Goal: Task Accomplishment & Management: Manage account settings

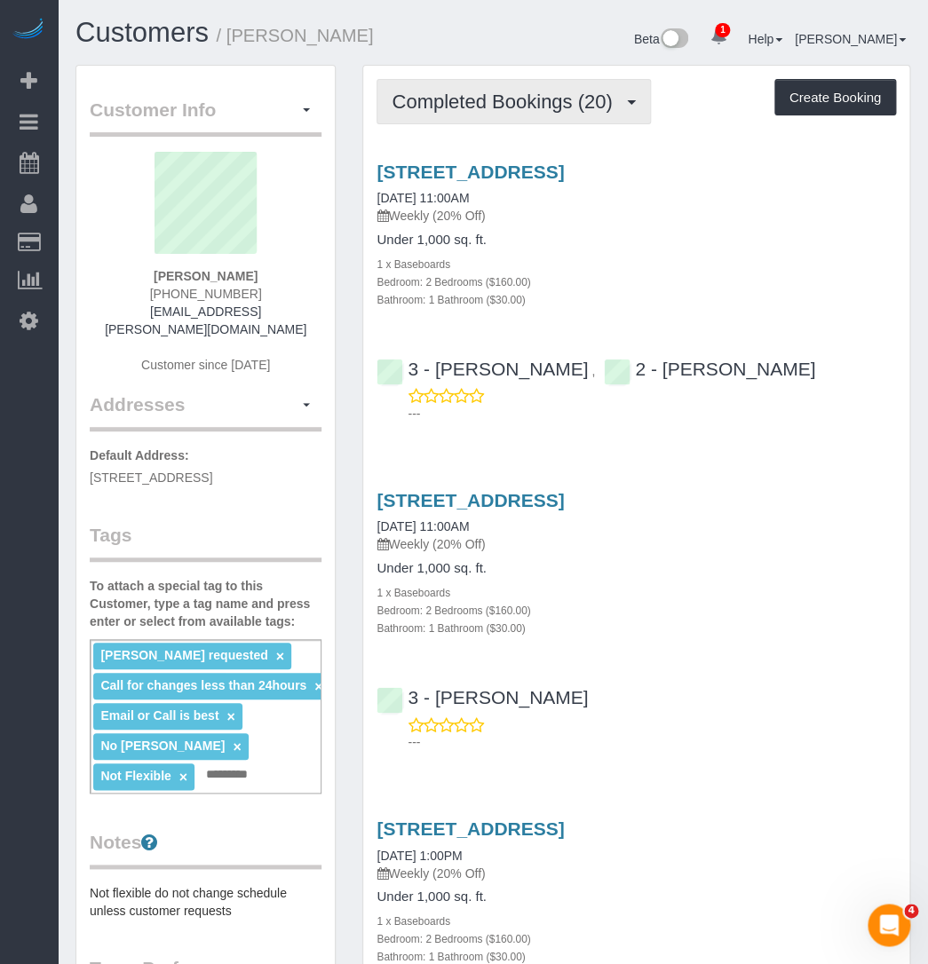
click at [403, 89] on button "Completed Bookings (20)" at bounding box center [514, 101] width 274 height 45
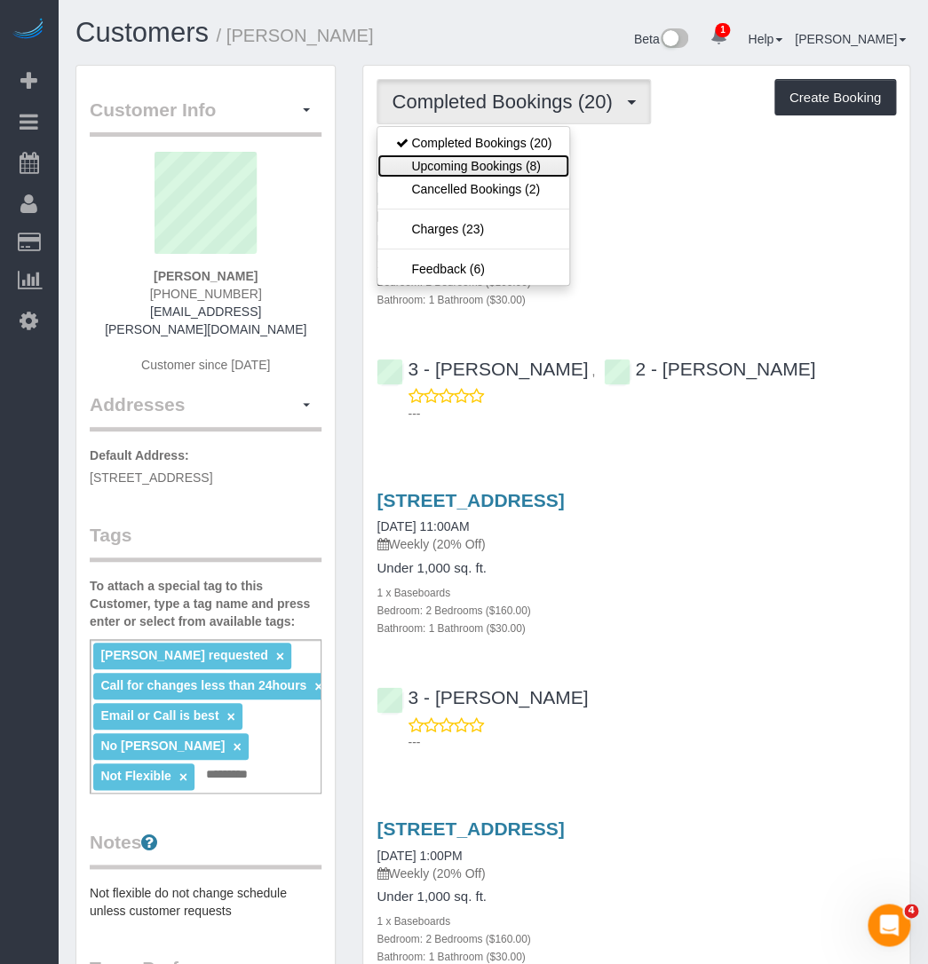
click at [417, 168] on link "Upcoming Bookings (8)" at bounding box center [473, 166] width 192 height 23
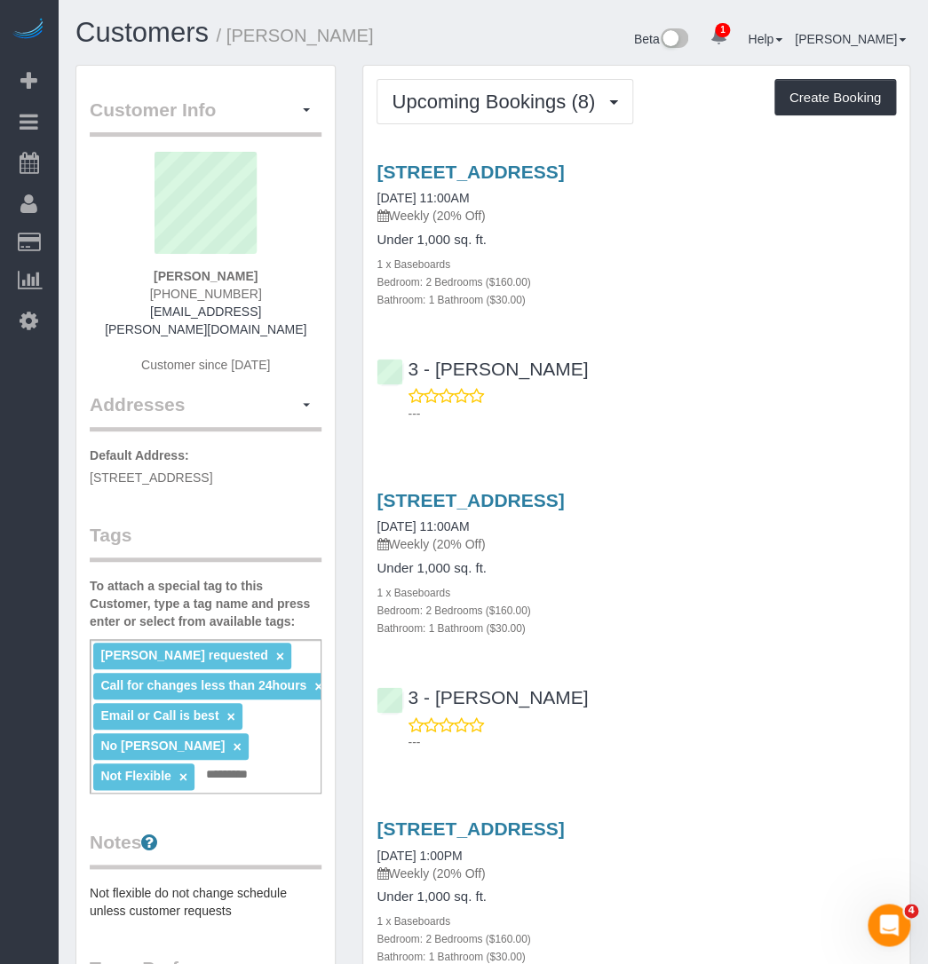
click at [694, 231] on div "1214 Avenue H, Second Floor, Brooklyn, NY 11230 08/23/2025 11:00AM Weekly (20% …" at bounding box center [636, 235] width 546 height 147
click at [416, 165] on link "1214 Avenue H, Second Floor, Brooklyn, NY 11230" at bounding box center [470, 172] width 187 height 20
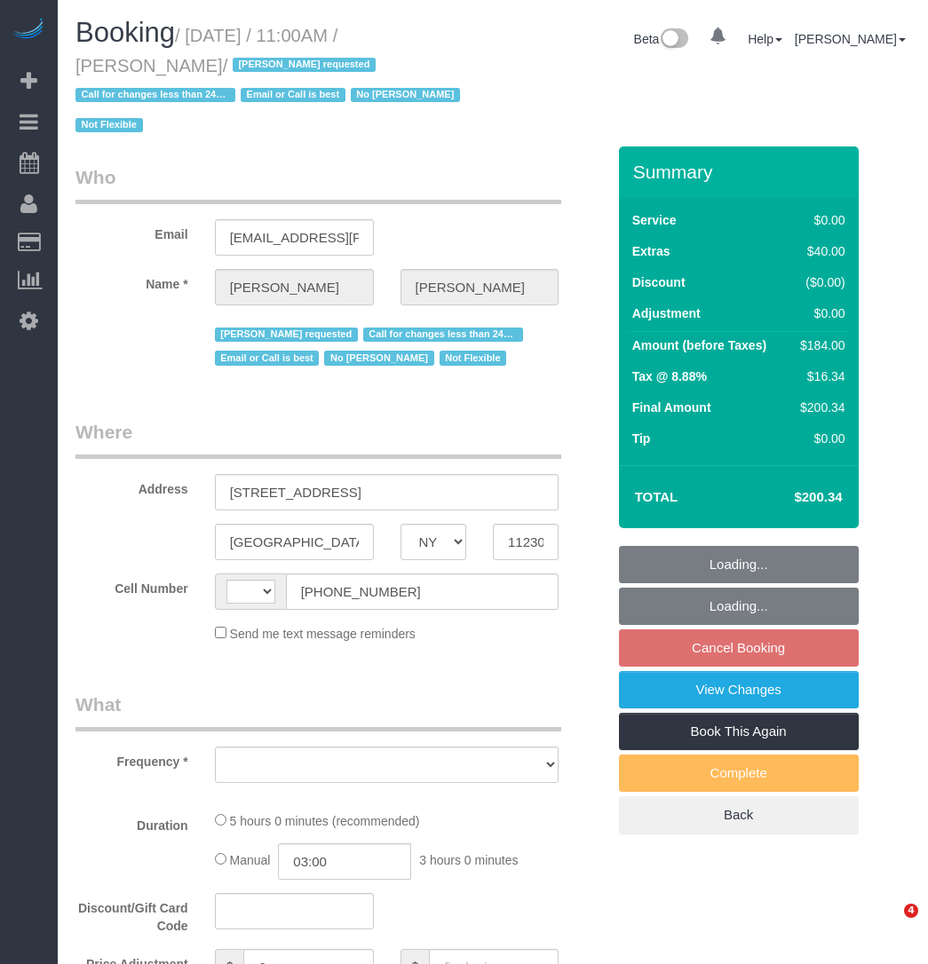
select select "NY"
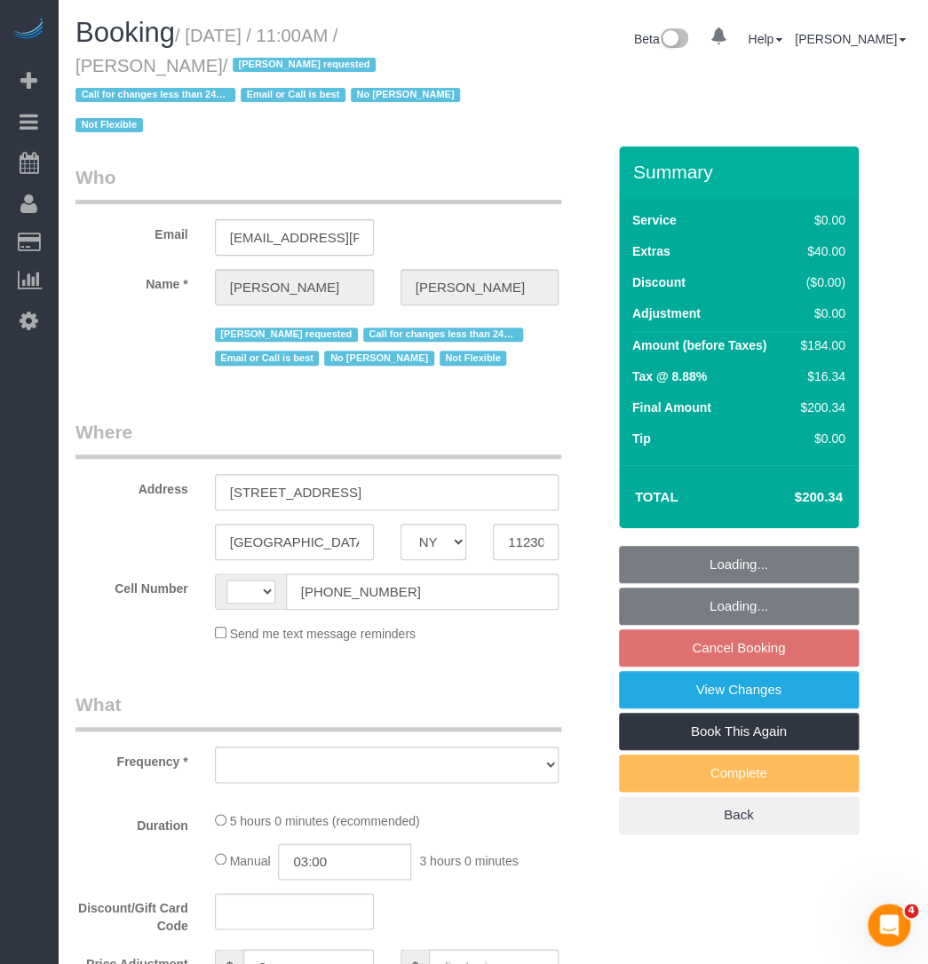
select select "object:398"
select select "string:US"
select select "string:stripe-pm_1QmKY94VGloSiKo7nTMEHlKd"
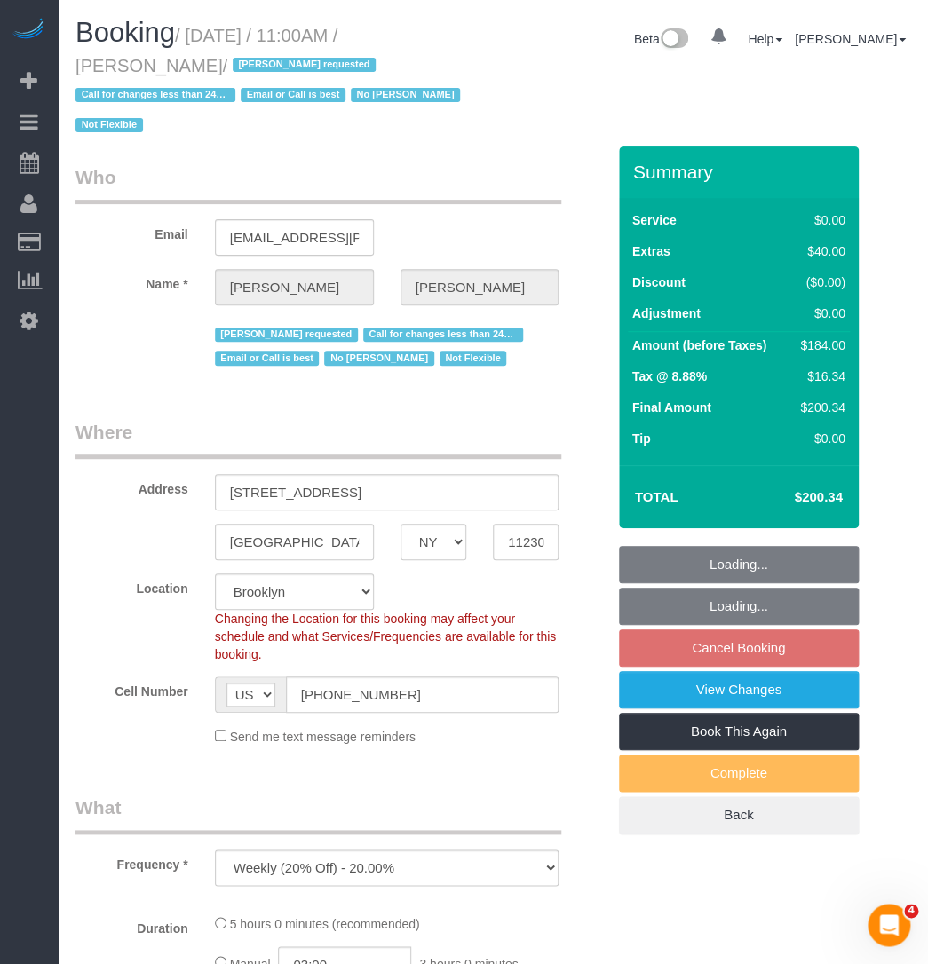
select select "object:804"
select select "2"
select select "spot4"
select select "number:89"
select select "number:90"
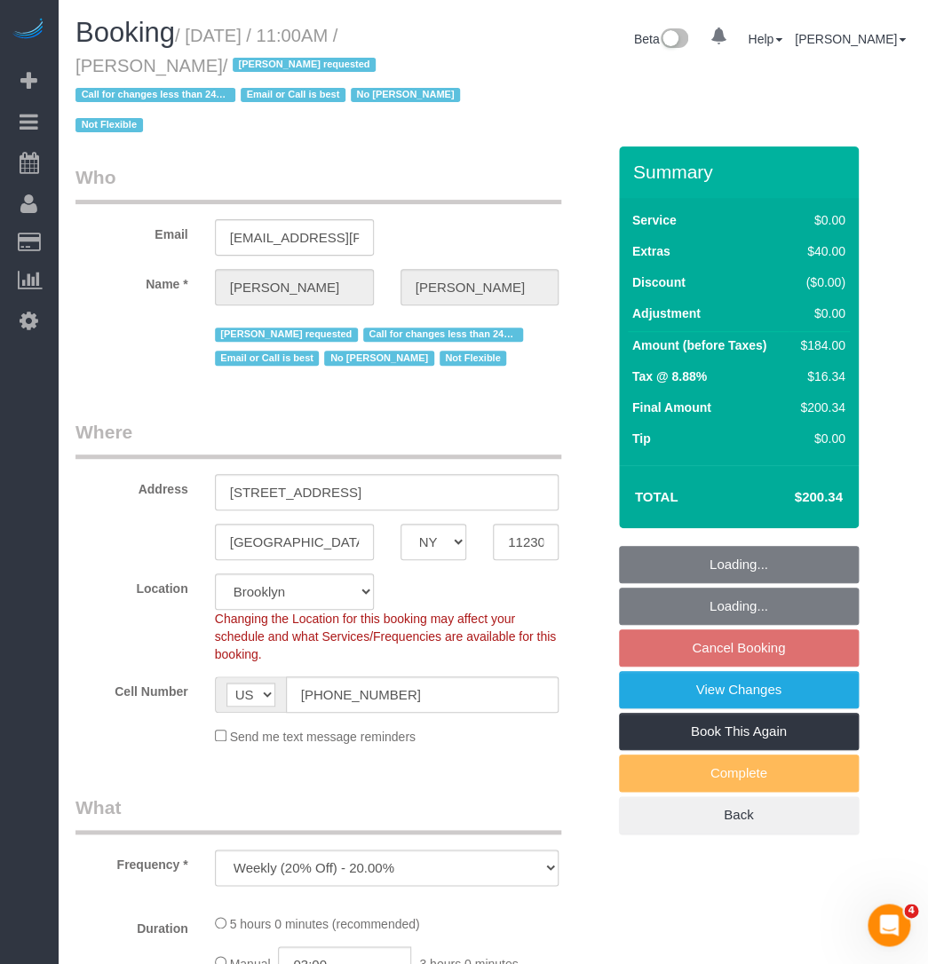
select select "number:15"
select select "number:5"
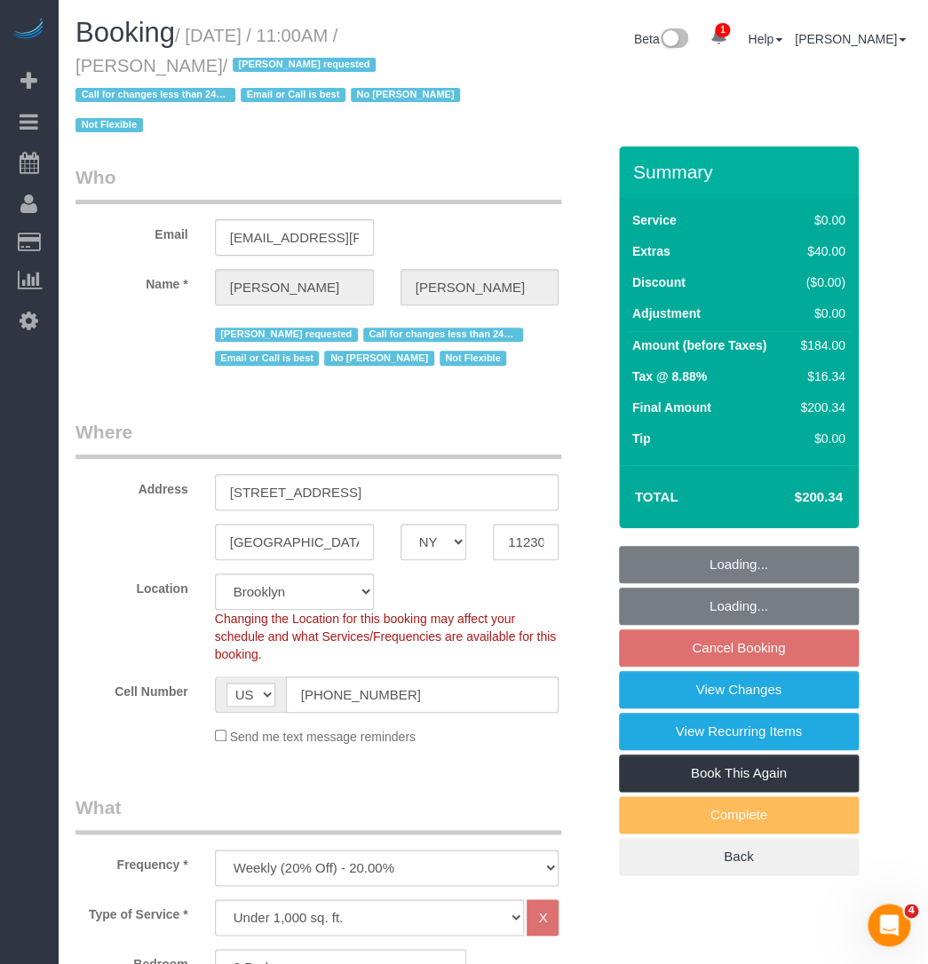
select select "2"
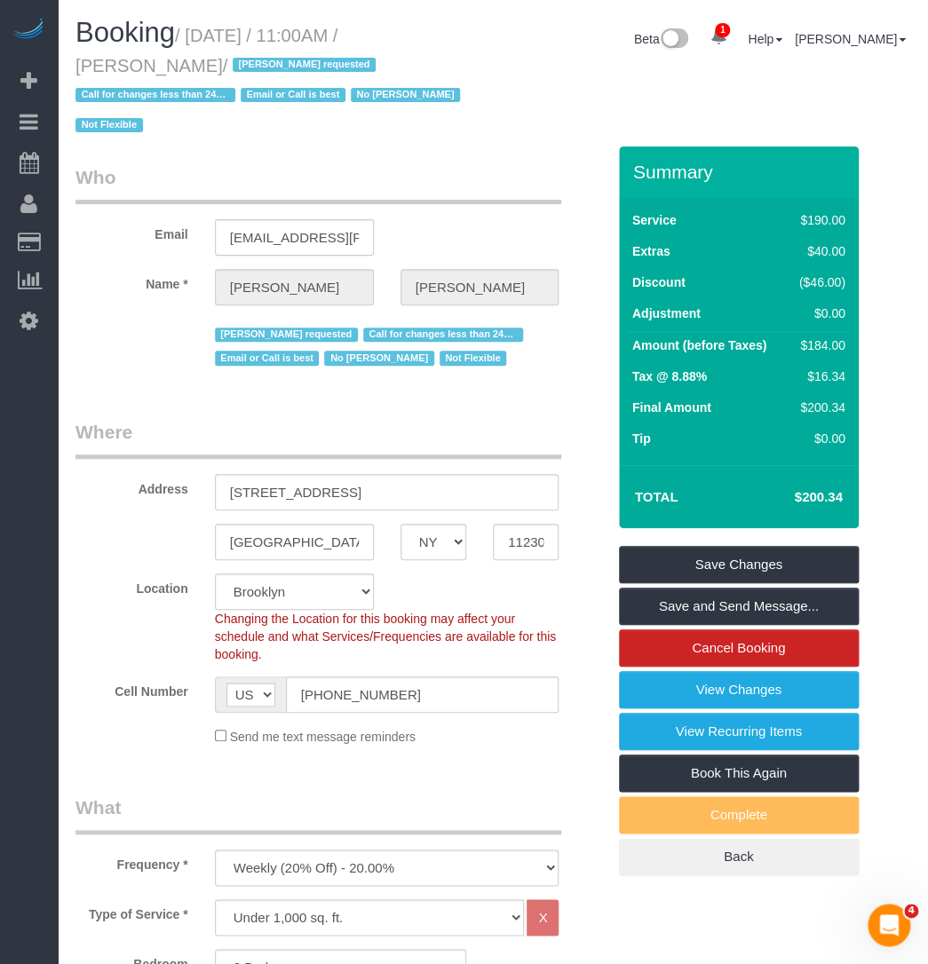
drag, startPoint x: 208, startPoint y: 69, endPoint x: 191, endPoint y: 36, distance: 36.9
click at [191, 36] on small "/ August 23, 2025 / 11:00AM / Patricia DeSiano / Ana Araujo requested Call for …" at bounding box center [270, 81] width 390 height 110
drag, startPoint x: 480, startPoint y: 143, endPoint x: 485, endPoint y: 151, distance: 9.6
click at [483, 143] on div "Booking / August 23, 2025 / 11:00AM / Patricia DeSiano / Ana Araujo requested C…" at bounding box center [277, 82] width 431 height 129
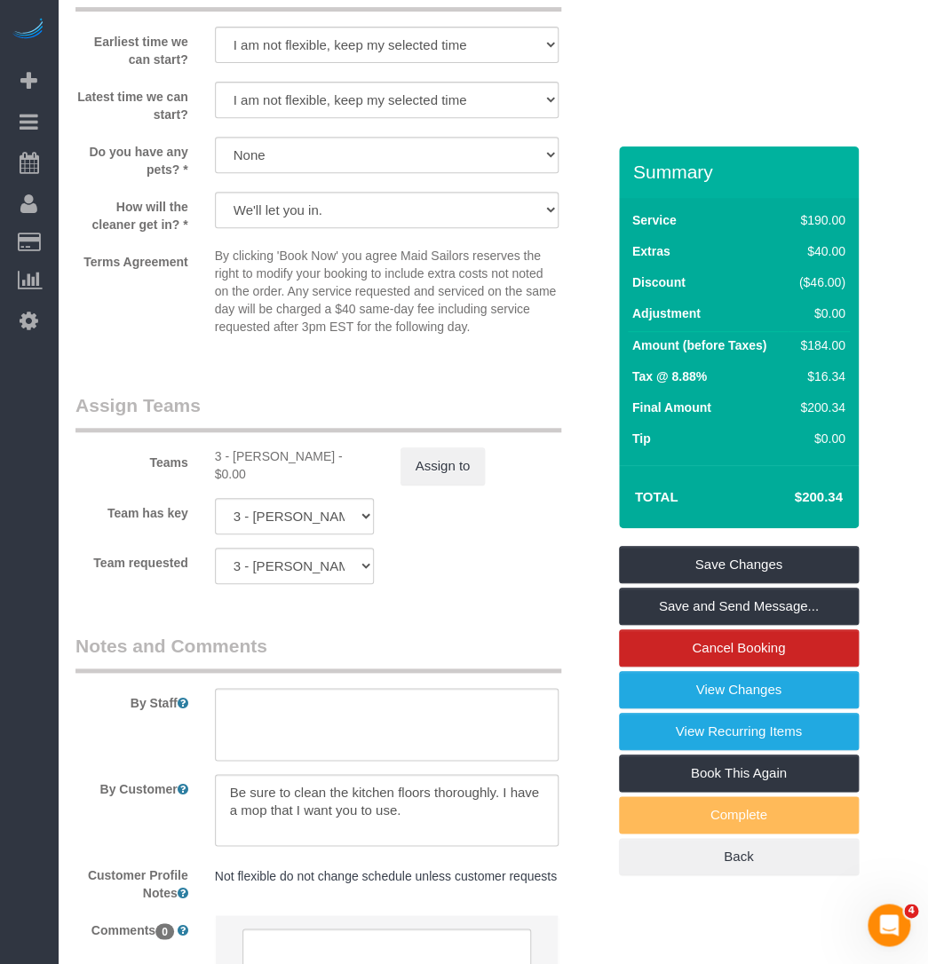
scroll to position [2260, 0]
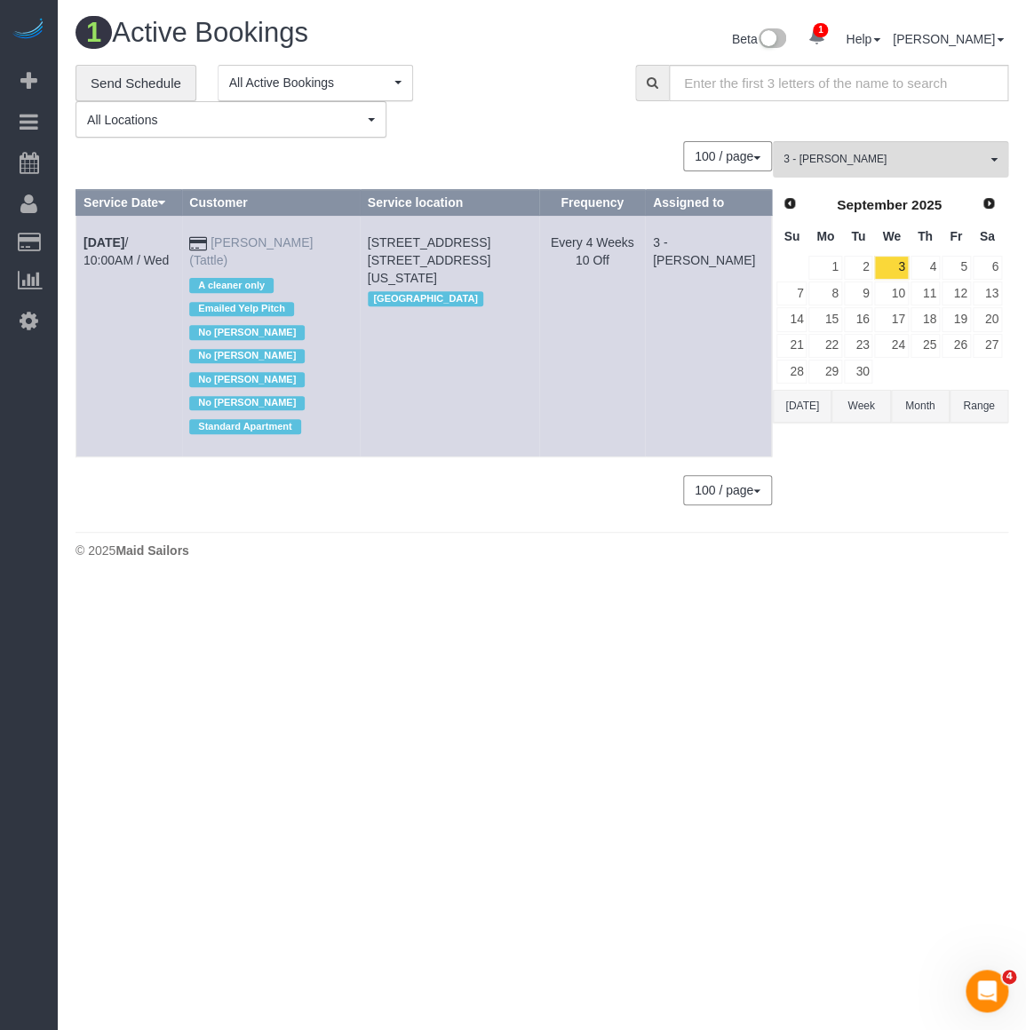
drag, startPoint x: 74, startPoint y: 231, endPoint x: 310, endPoint y: 234, distance: 236.2
click at [310, 234] on div "**********" at bounding box center [541, 294] width 959 height 458
drag, startPoint x: 342, startPoint y: 255, endPoint x: 351, endPoint y: 240, distance: 17.5
click at [342, 269] on div "A cleaner only Emailed Yelp Pitch No Ingrid Malasi No JaeLynn Leocadio No Julie…" at bounding box center [270, 353] width 163 height 169
drag, startPoint x: 355, startPoint y: 233, endPoint x: 332, endPoint y: 242, distance: 25.1
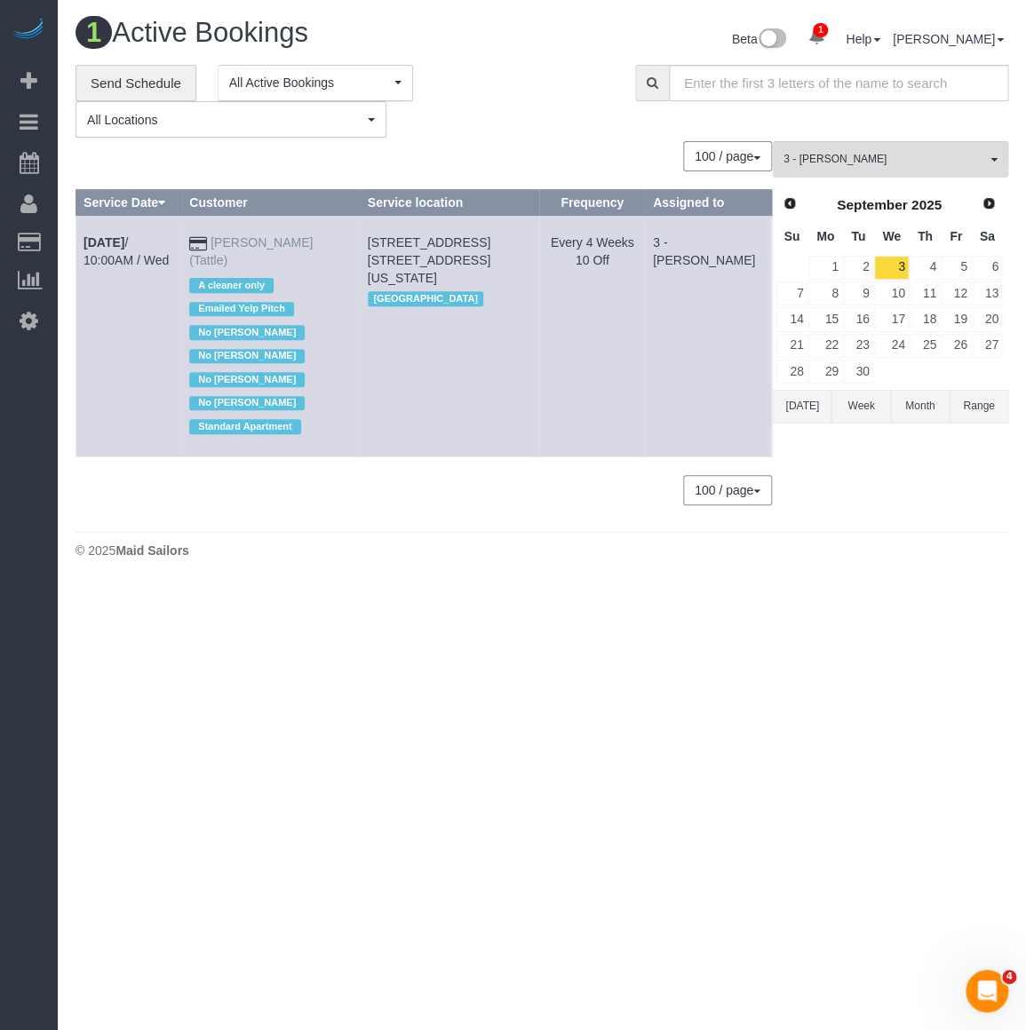
click at [332, 242] on td "Alex Beltrani (Tattle) A cleaner only Emailed Yelp Pitch No Ingrid Malasi No Ja…" at bounding box center [271, 336] width 178 height 241
drag, startPoint x: 79, startPoint y: 241, endPoint x: 338, endPoint y: 239, distance: 259.3
click at [338, 239] on tr "Sep 3rd / 10:00AM / Wed Alex Beltrani (Tattle) A cleaner only Emailed Yelp Pitc…" at bounding box center [423, 336] width 695 height 241
copy tr "Sep 3rd / 10:00AM / Wed Alex Beltrani (Tattle)"
click at [802, 155] on span "3 - Anette Lopez" at bounding box center [884, 159] width 202 height 15
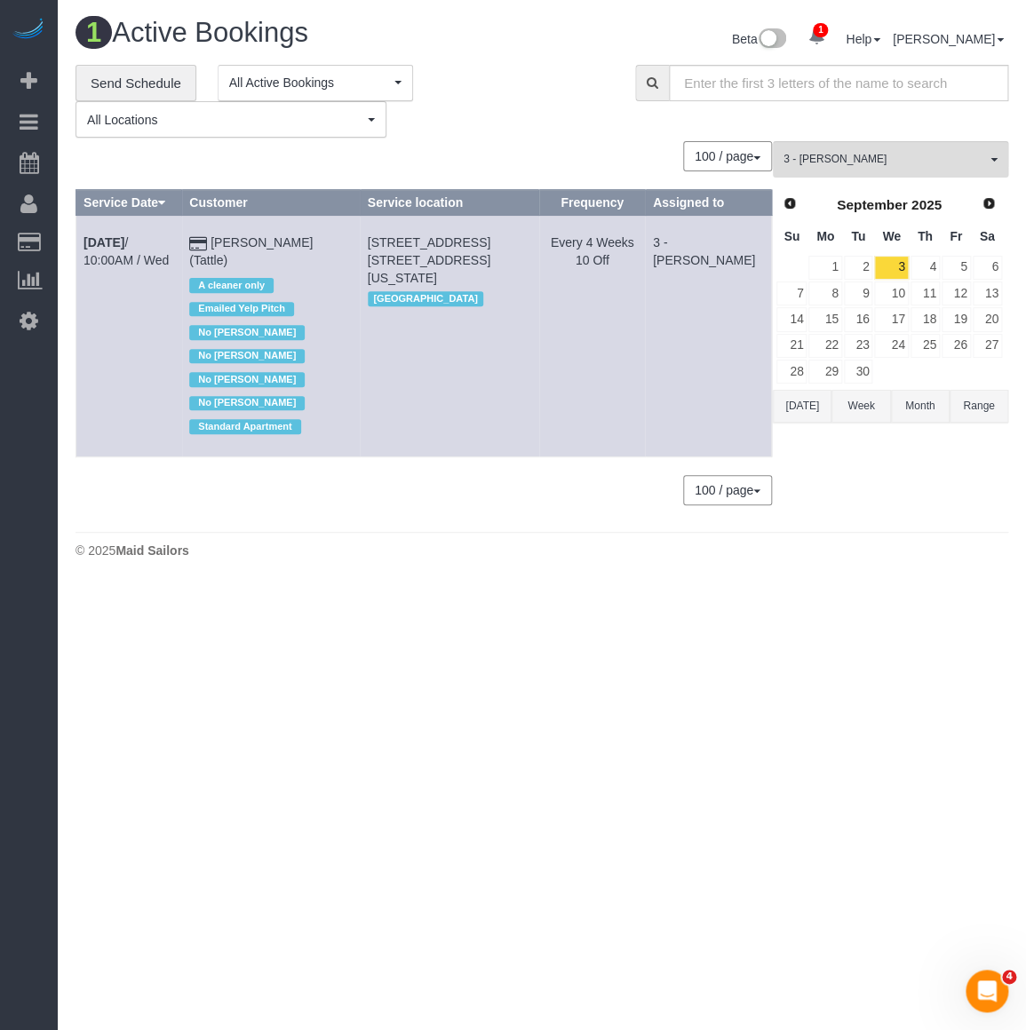
scroll to position [1191, 0]
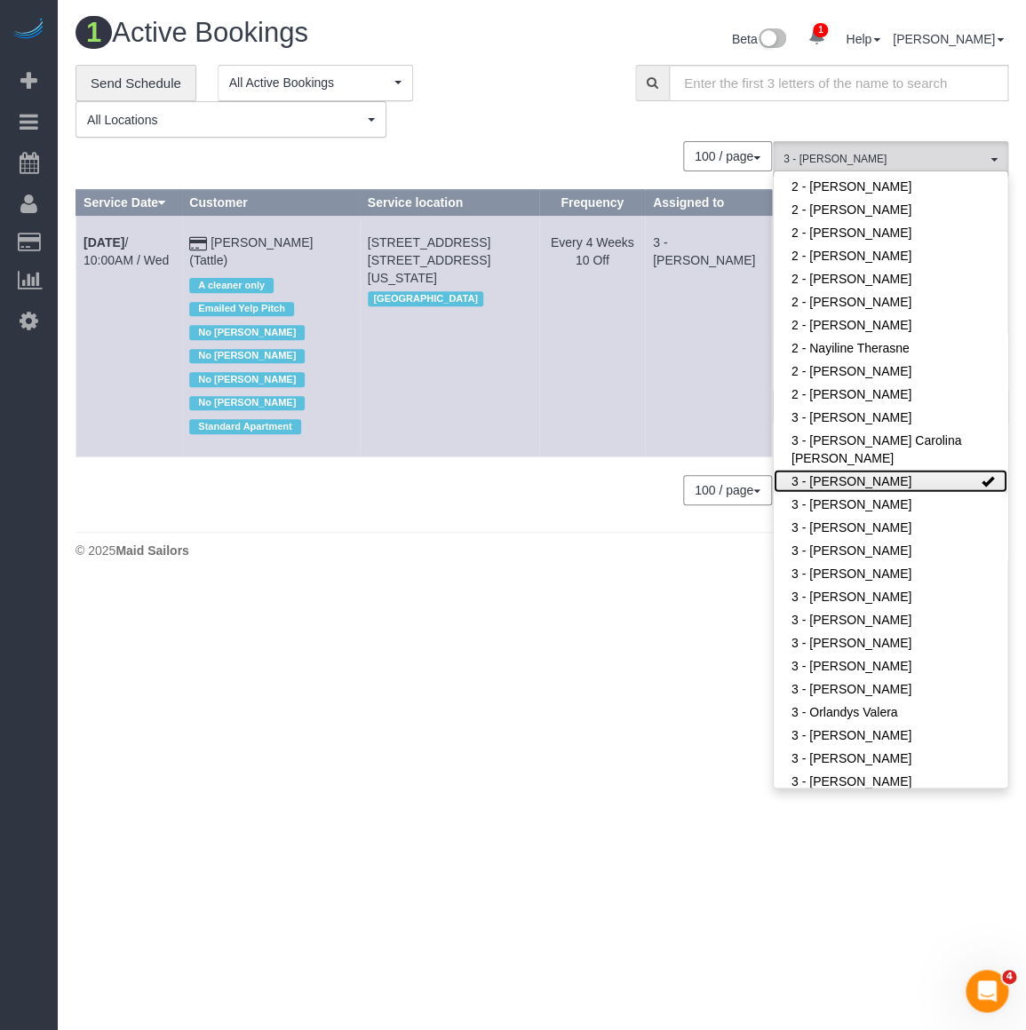
click at [816, 470] on link "3 - Anette Lopez" at bounding box center [890, 480] width 234 height 23
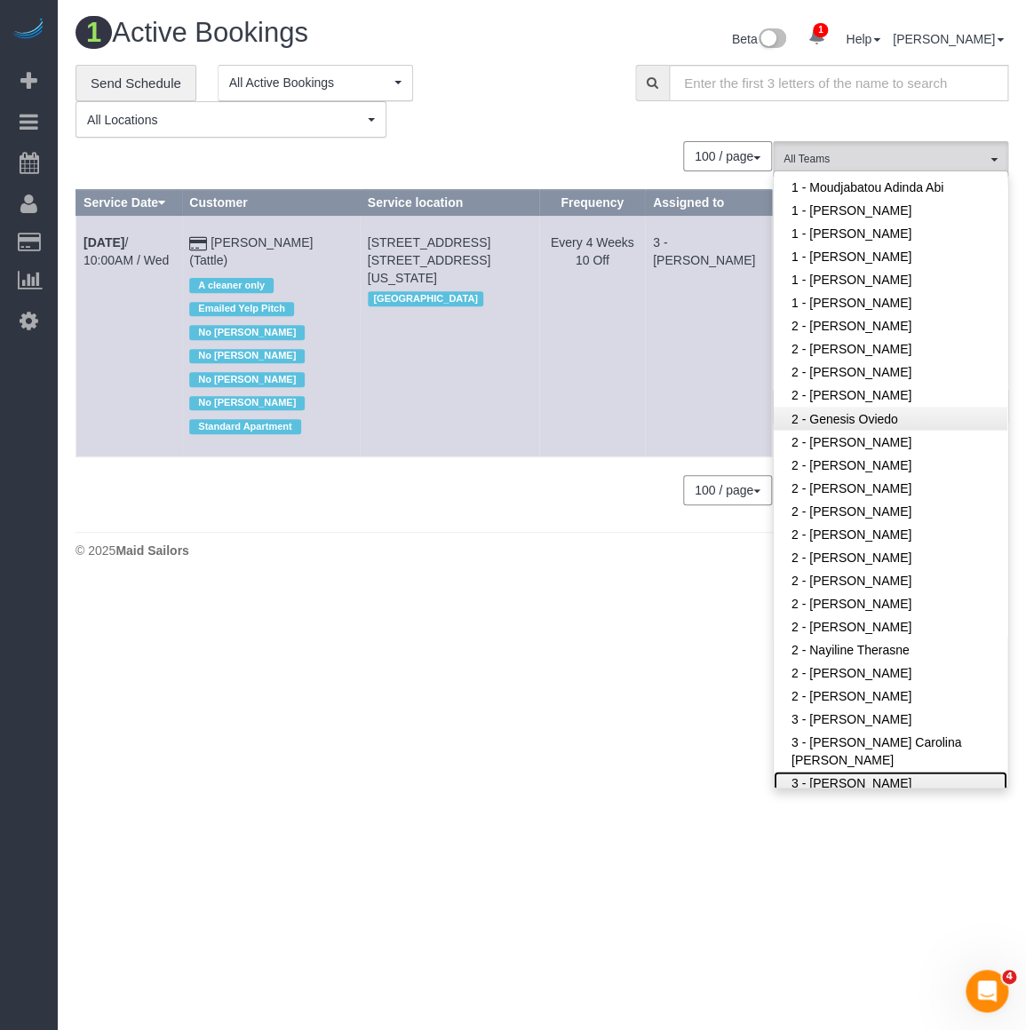
scroll to position [869, 0]
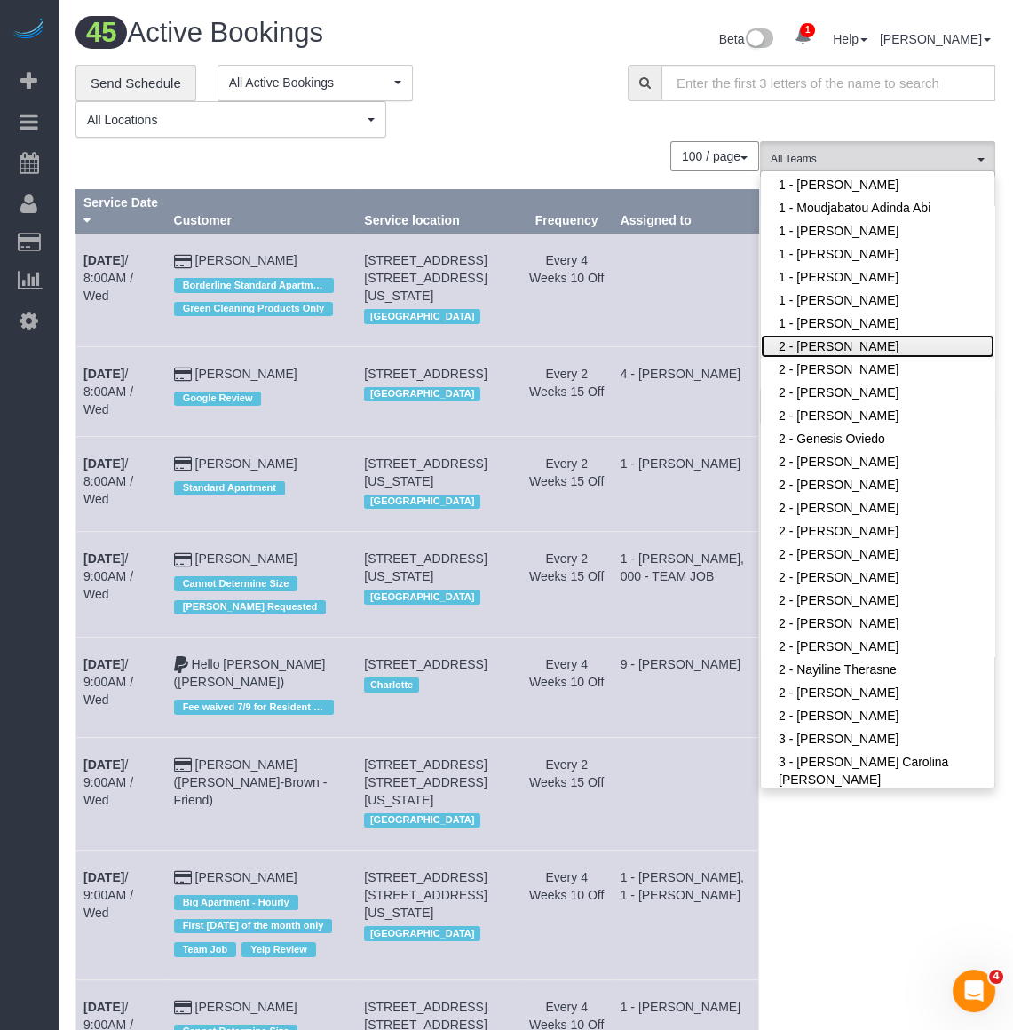
click at [836, 342] on link "2 - [PERSON_NAME]" at bounding box center [878, 346] width 234 height 23
click at [462, 80] on div "**********" at bounding box center [338, 102] width 526 height 74
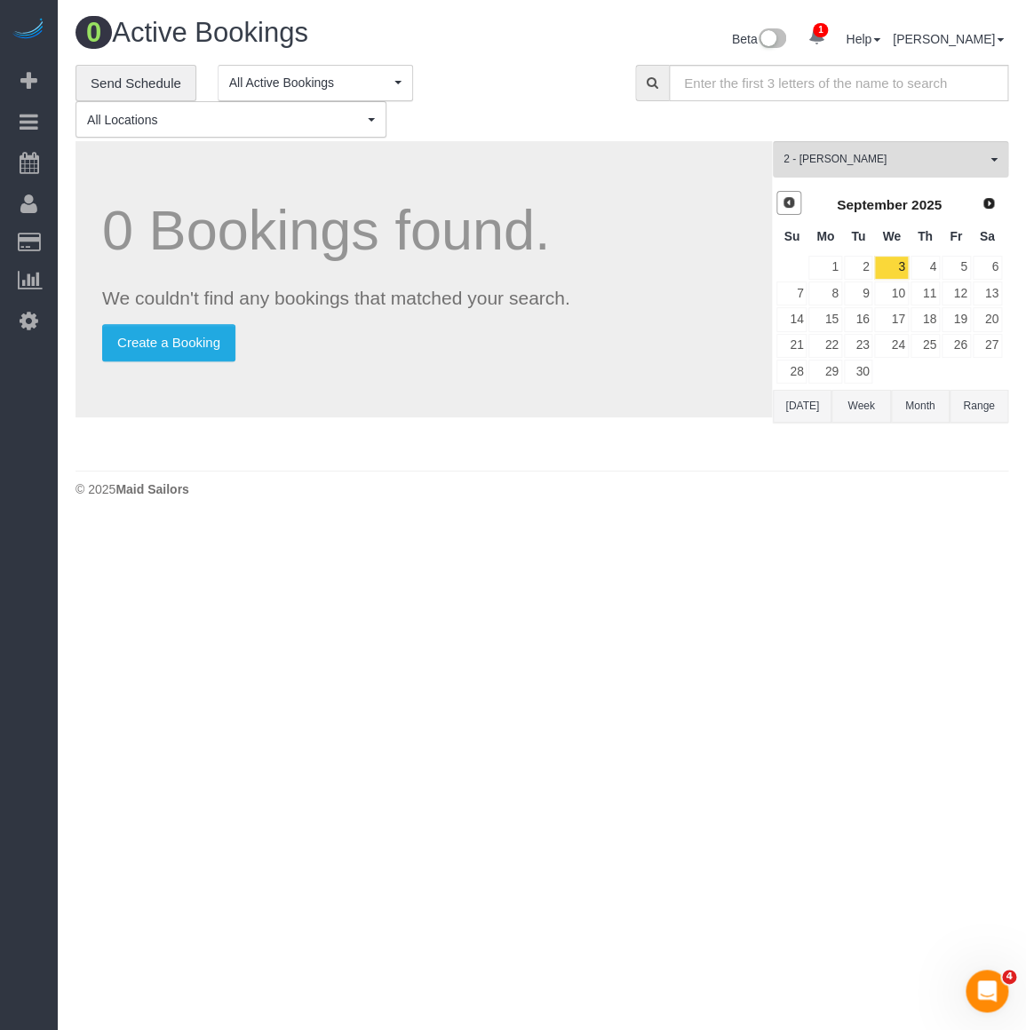
click at [790, 201] on span "Prev" at bounding box center [788, 202] width 14 height 14
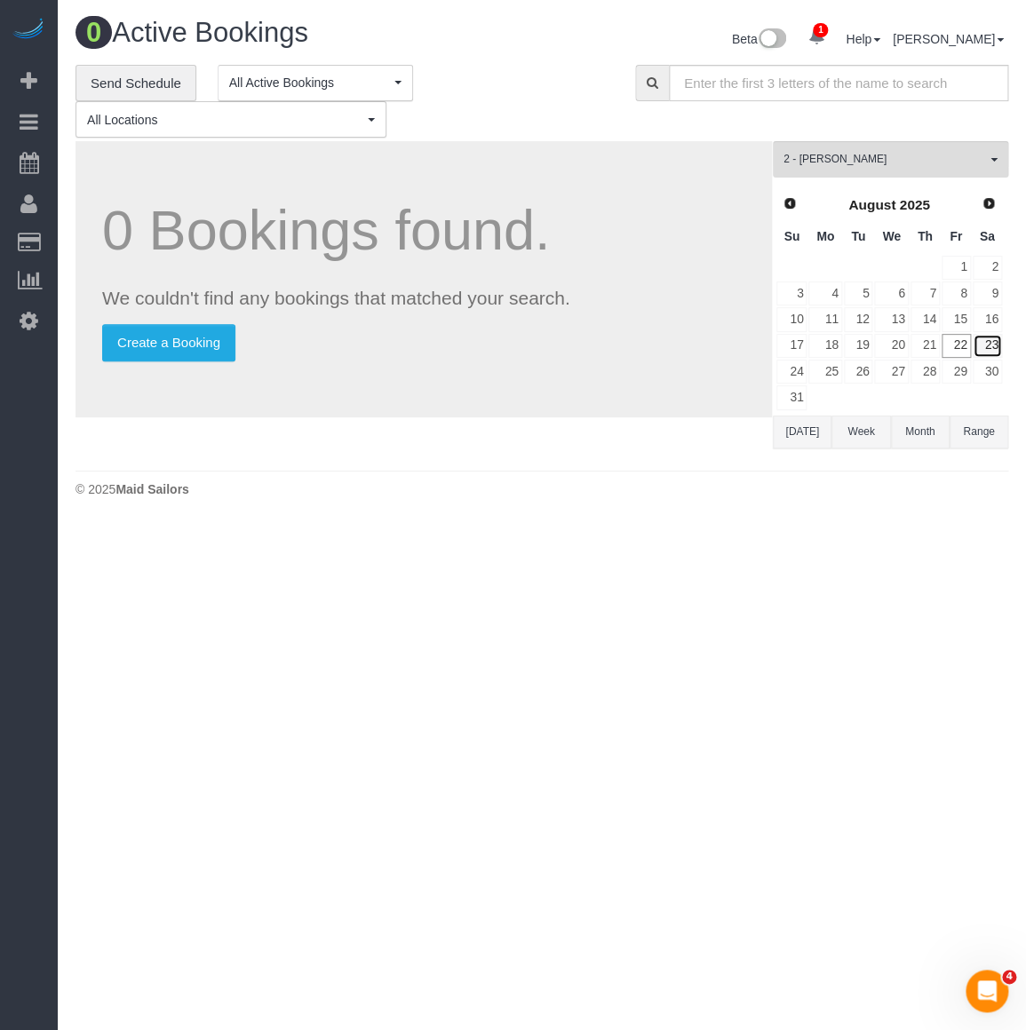
click at [997, 346] on link "23" at bounding box center [986, 346] width 29 height 24
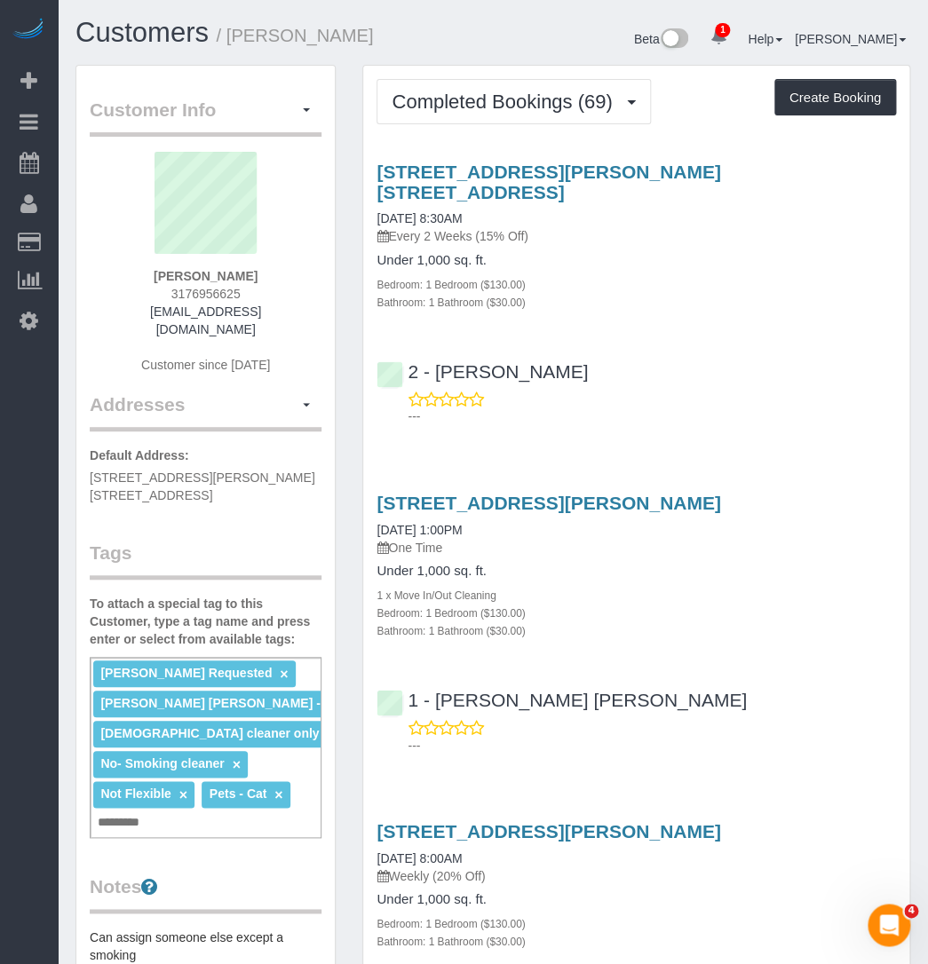
click at [575, 275] on div "Bedroom: 1 Bedroom ($130.00)" at bounding box center [637, 284] width 520 height 18
click at [502, 95] on span "Completed Bookings (69)" at bounding box center [506, 102] width 229 height 22
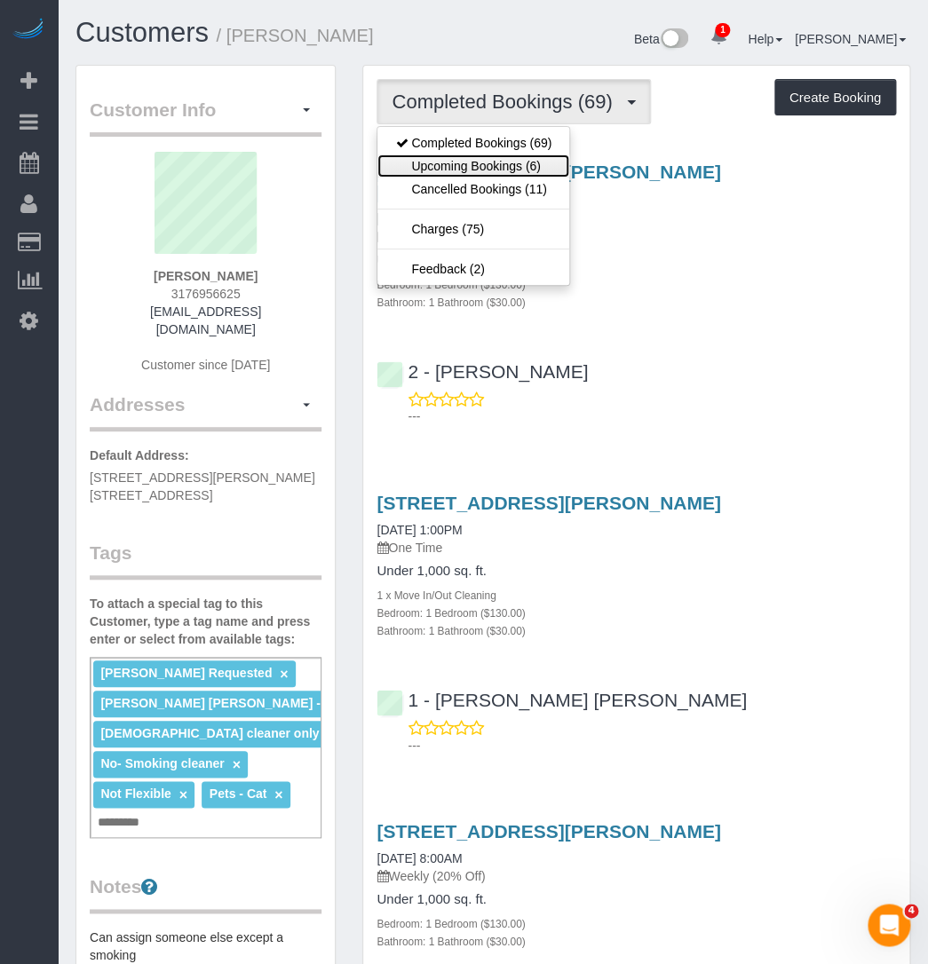
click at [484, 158] on link "Upcoming Bookings (6)" at bounding box center [473, 166] width 192 height 23
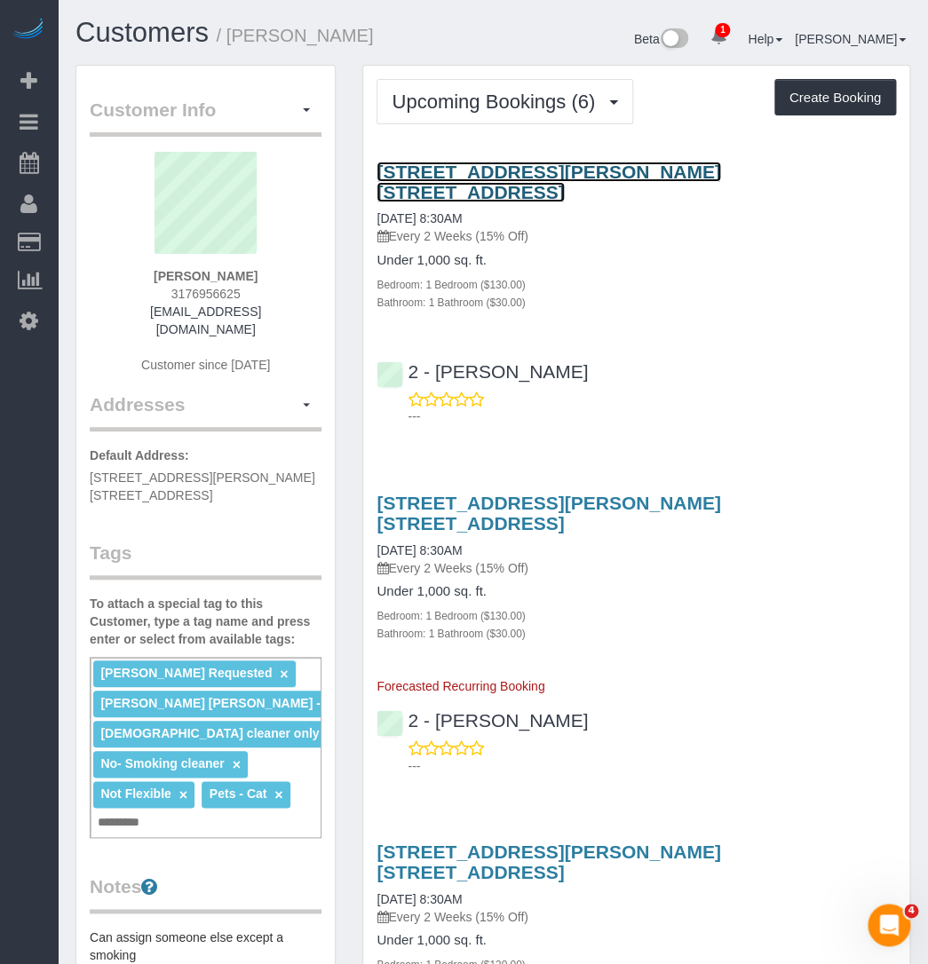
click at [408, 172] on link "240 Willoughby Street, Apt. 17u, Brooklyn, NY 11201" at bounding box center [549, 182] width 344 height 41
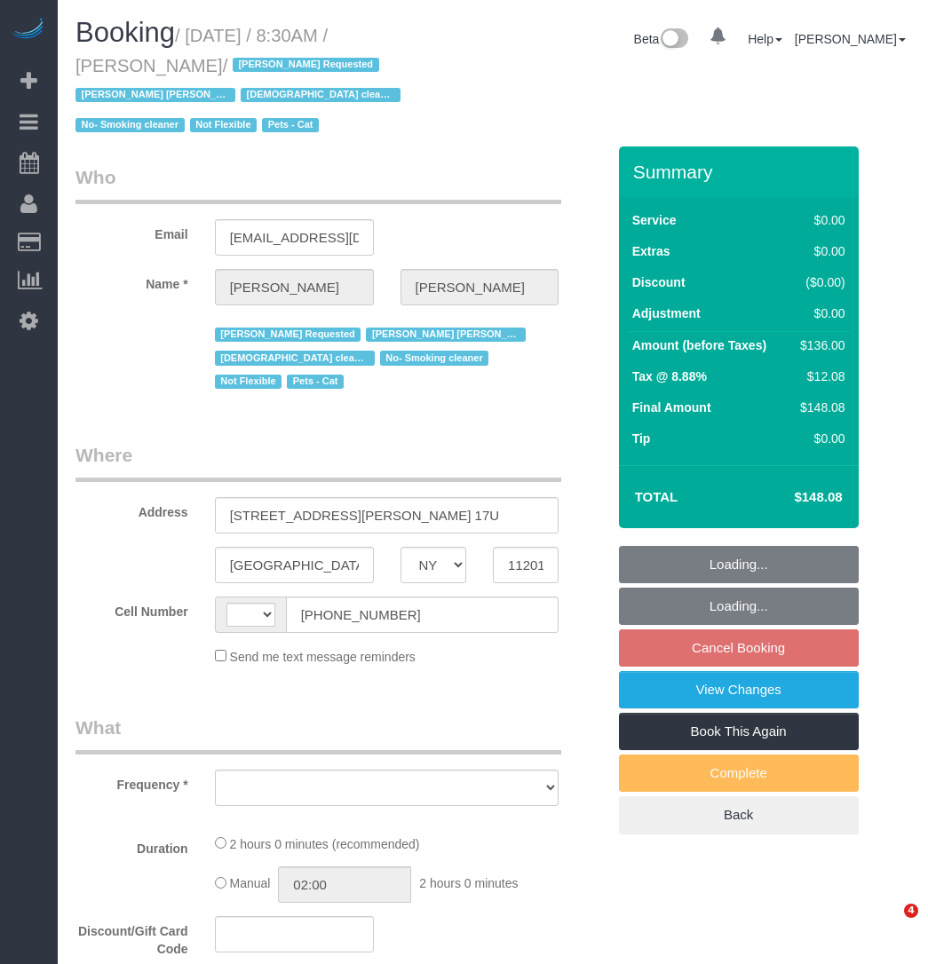
select select "NY"
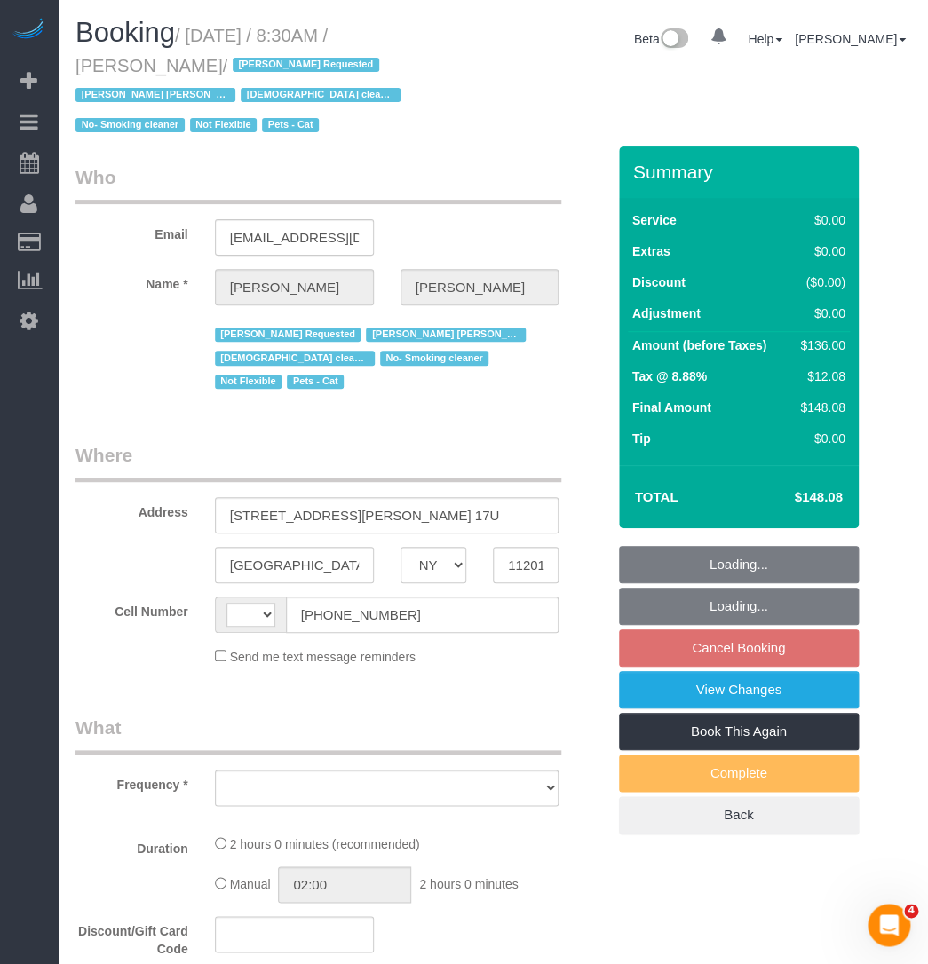
select select "string:[GEOGRAPHIC_DATA]"
select select "object:648"
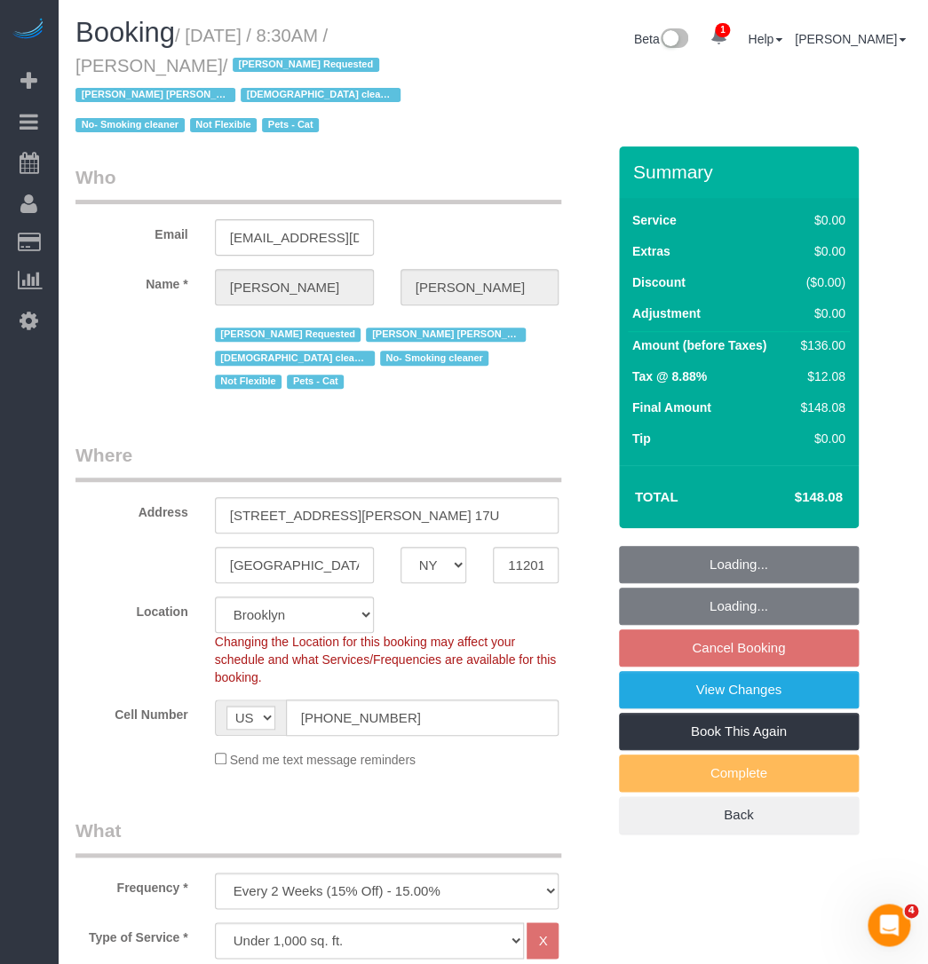
select select "number:89"
select select "number:90"
select select "number:15"
select select "number:5"
select select "1"
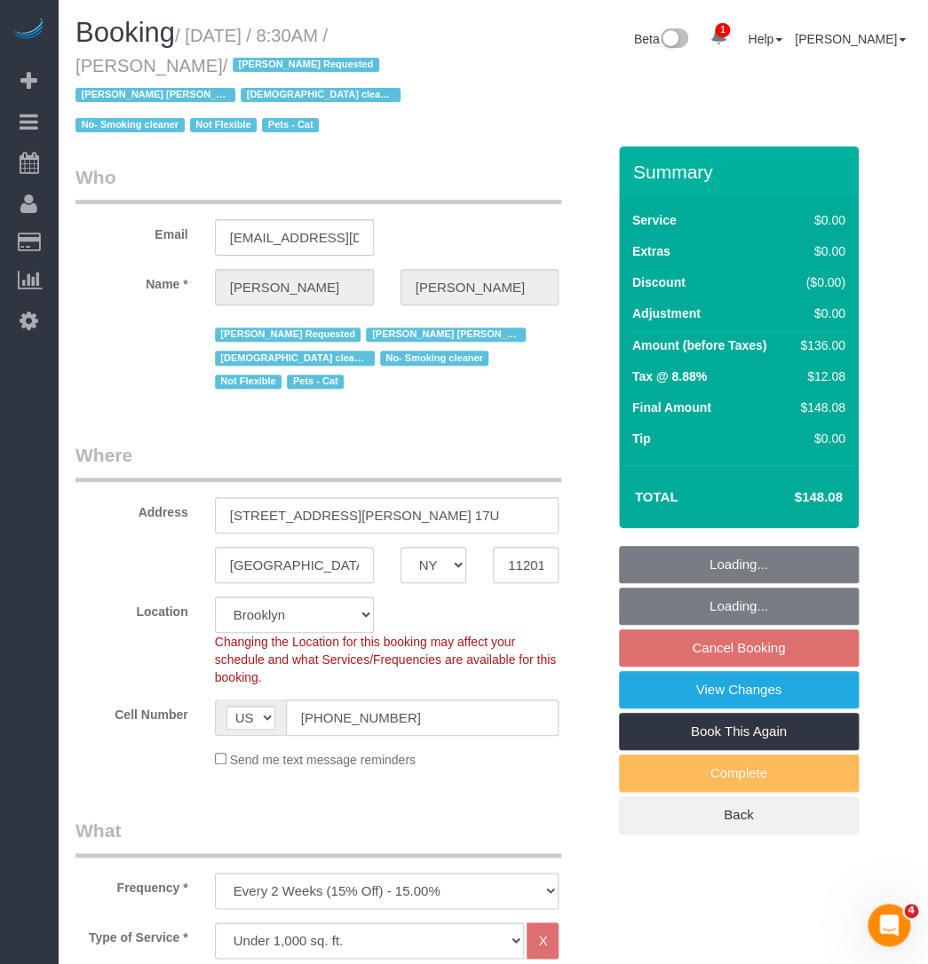
select select "object:953"
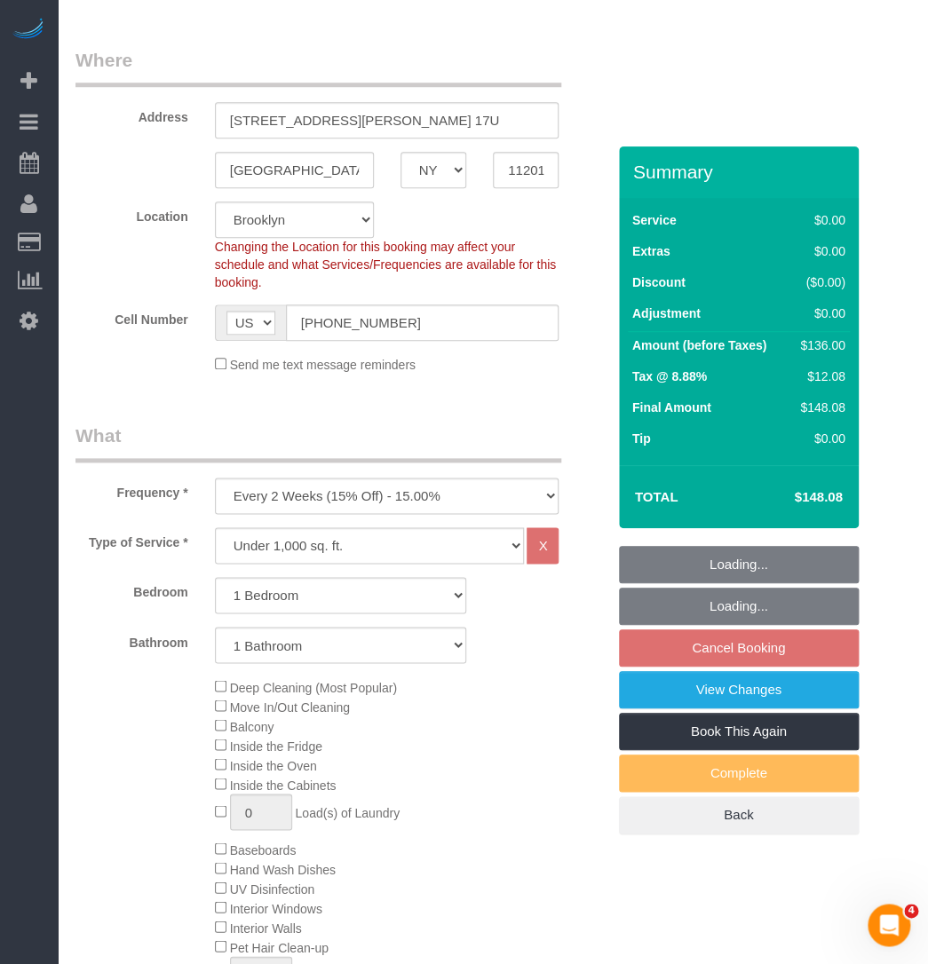
select select "string:stripe-pm_1Lhhx54VGloSiKo7MleEr5WI"
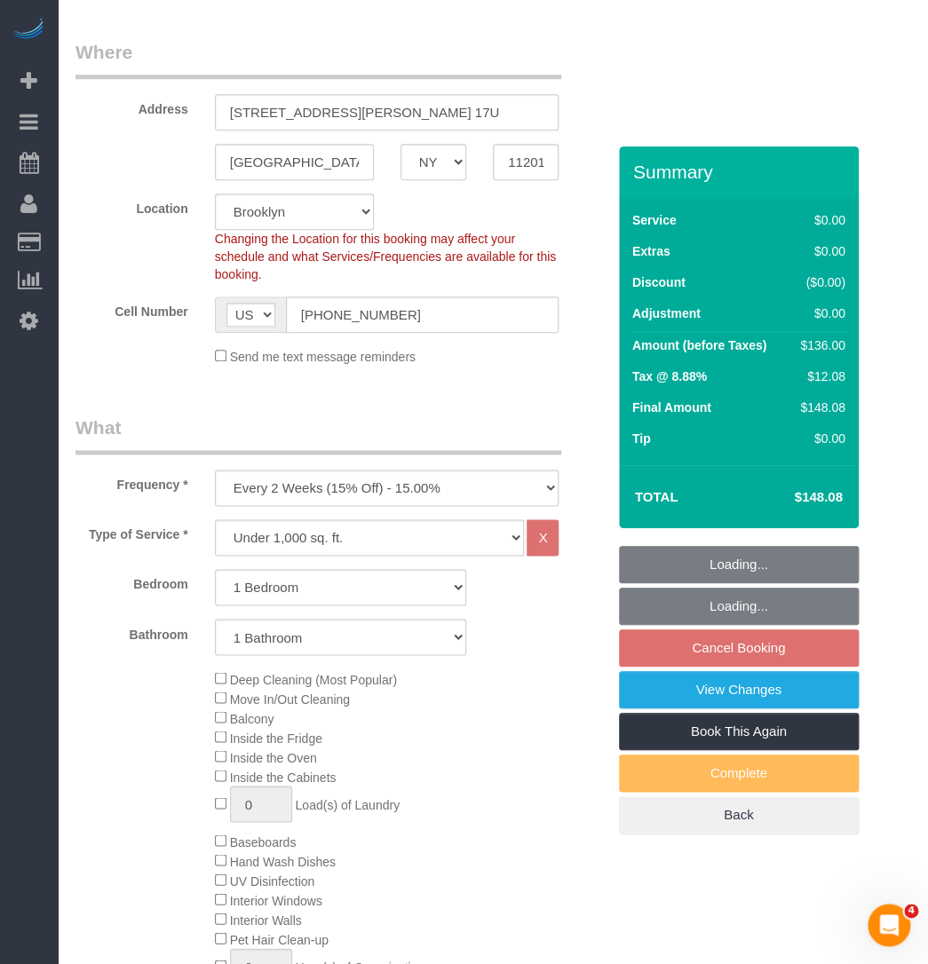
scroll to position [807, 0]
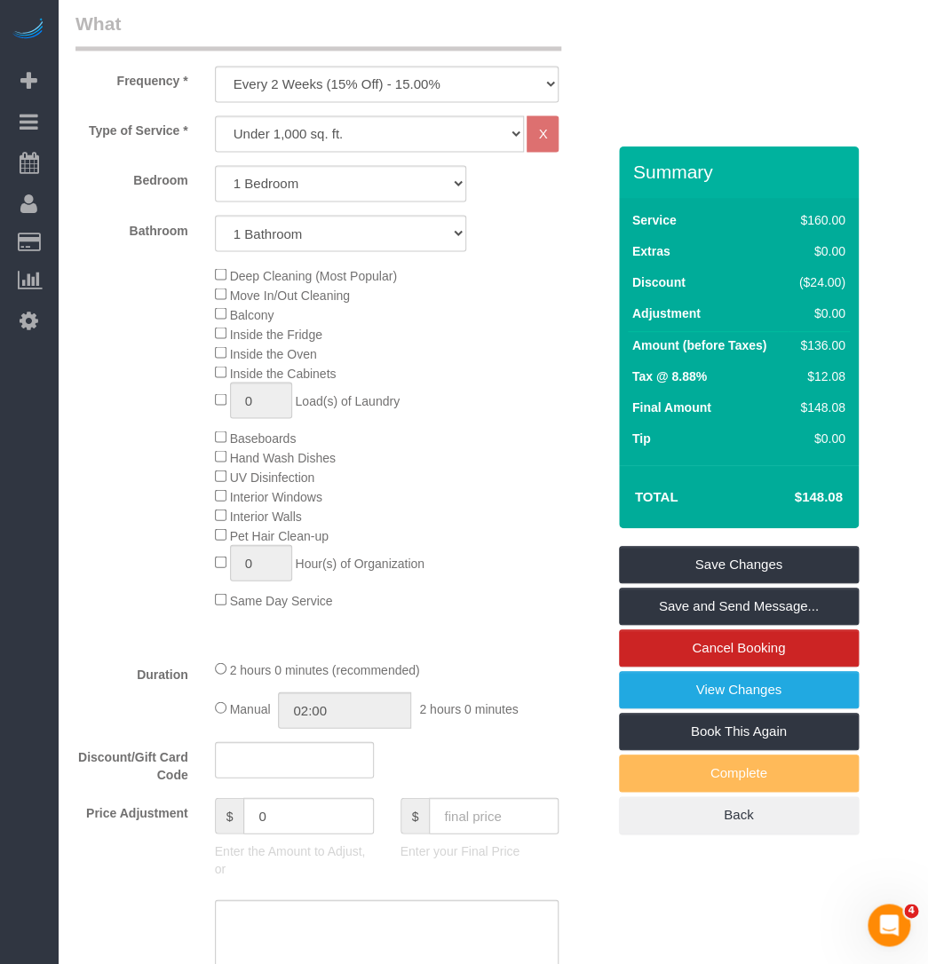
click at [718, 903] on div "Who Email [EMAIL_ADDRESS][DOMAIN_NAME] Name * [GEOGRAPHIC_DATA][PERSON_NAME] [P…" at bounding box center [492, 956] width 835 height 3234
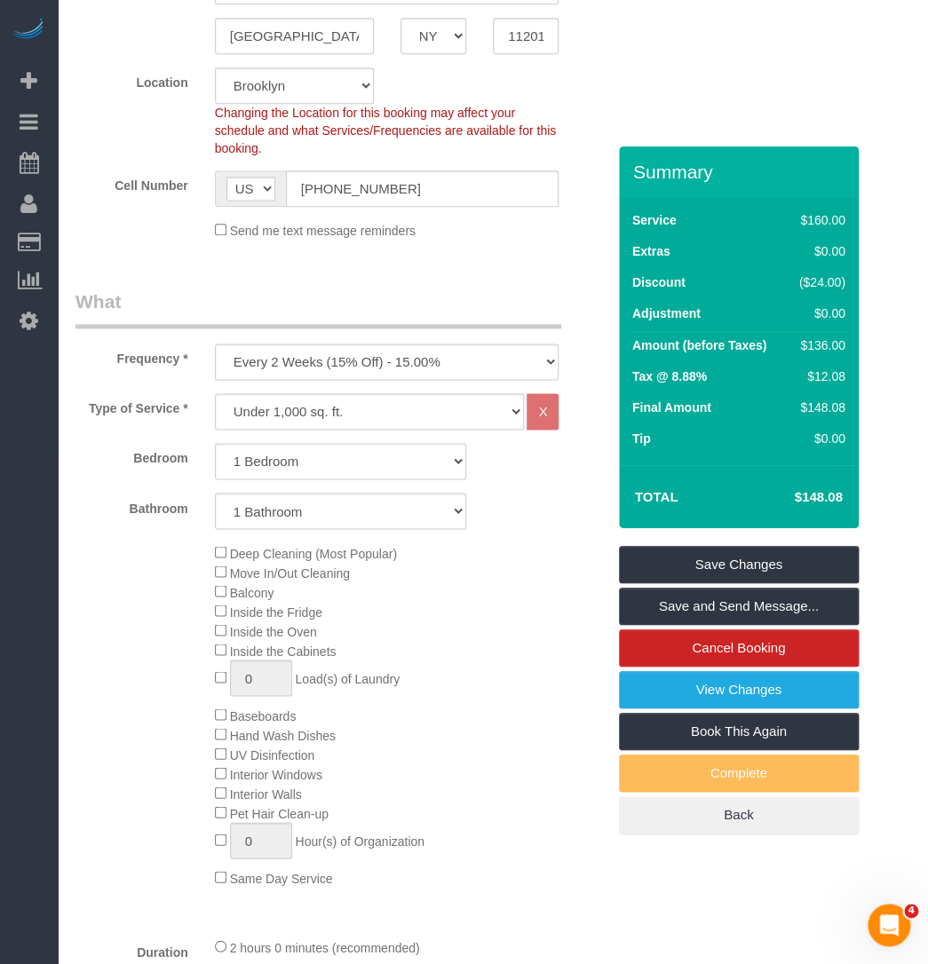
scroll to position [565, 0]
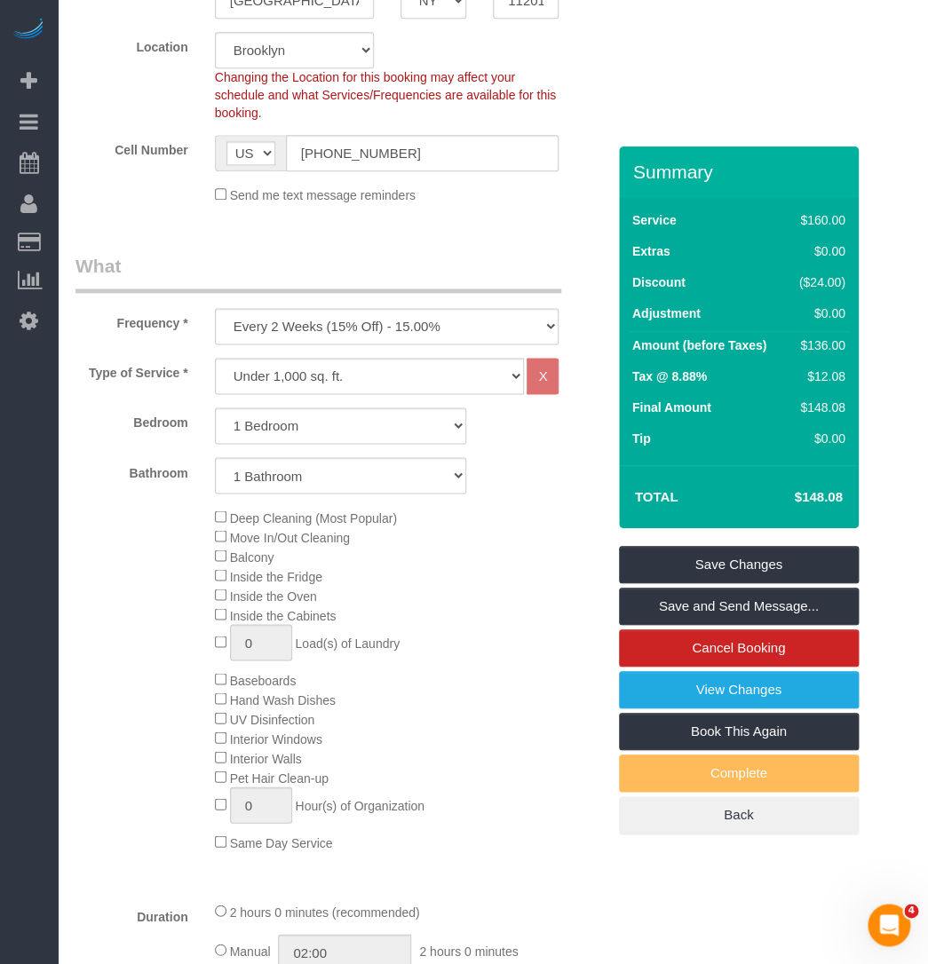
click at [273, 260] on legend "What" at bounding box center [318, 273] width 486 height 40
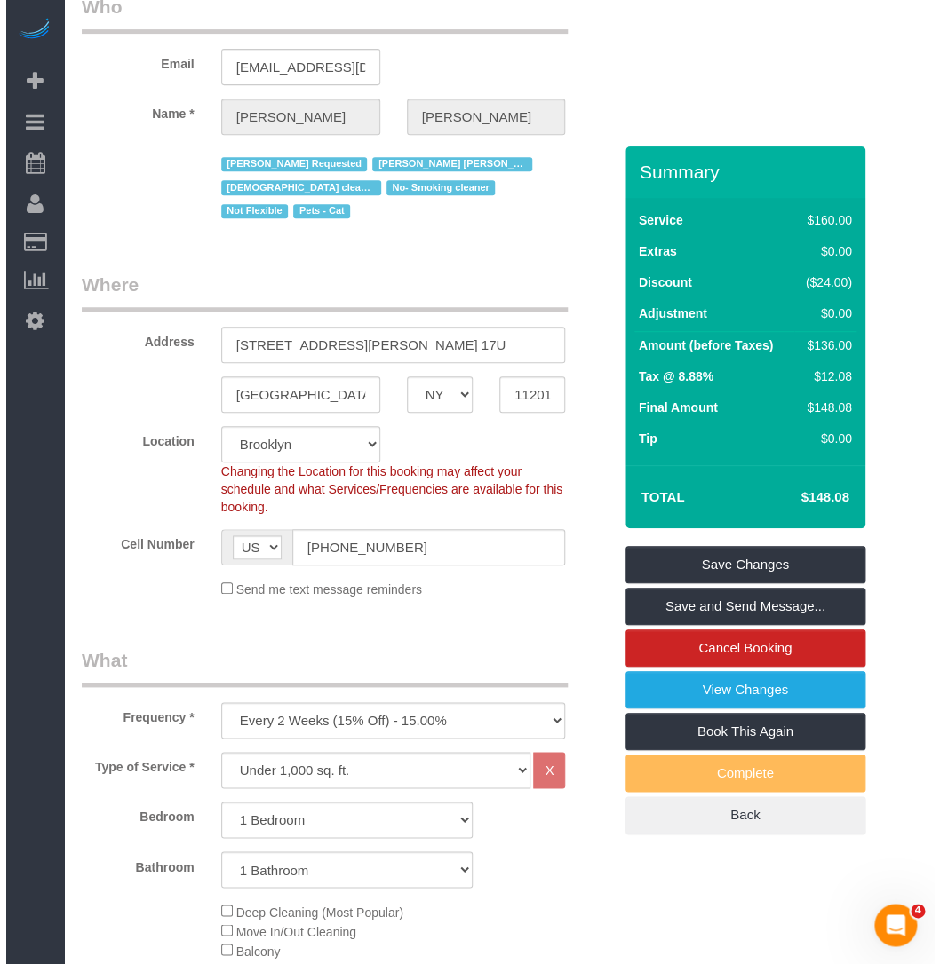
scroll to position [0, 0]
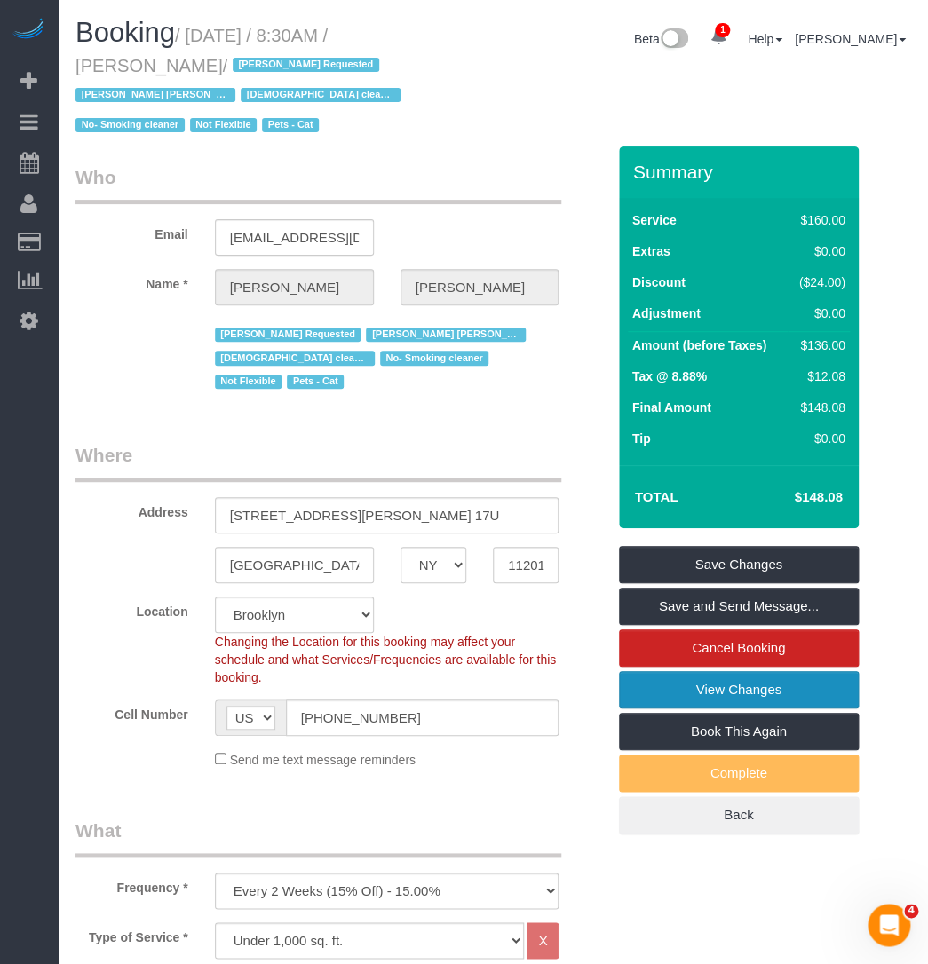
click at [682, 698] on link "View Changes" at bounding box center [739, 689] width 240 height 37
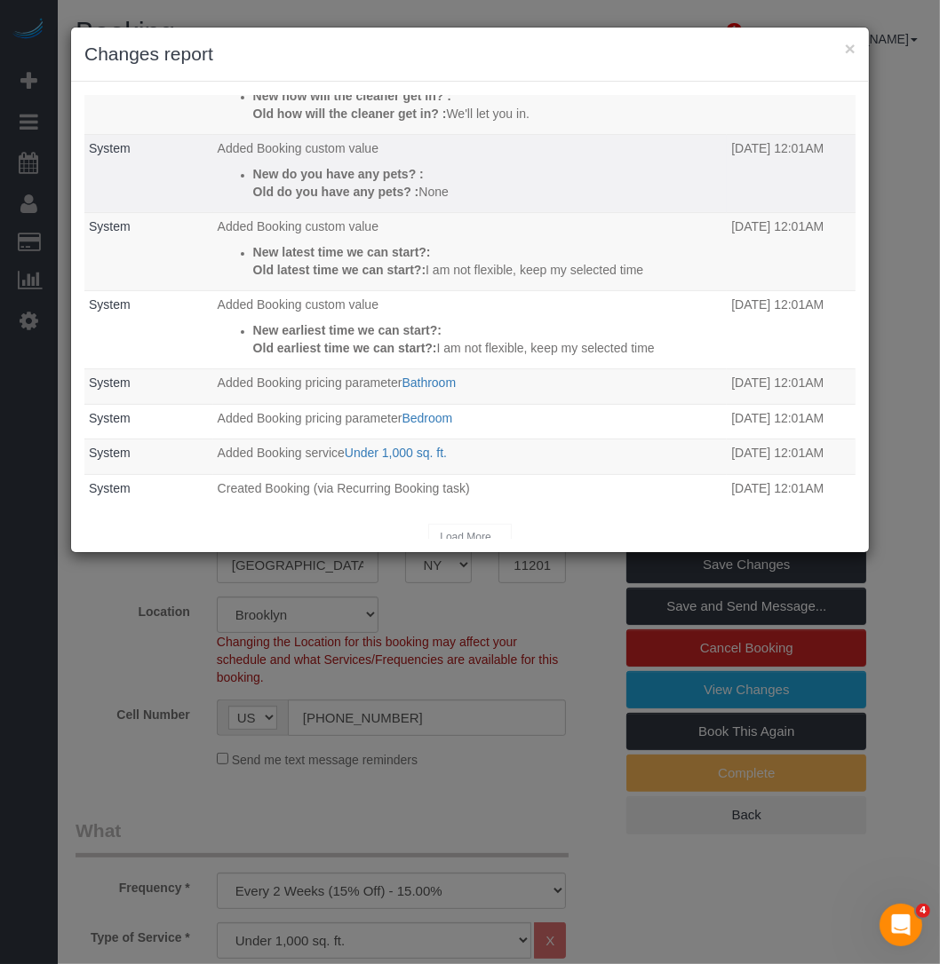
scroll to position [182, 0]
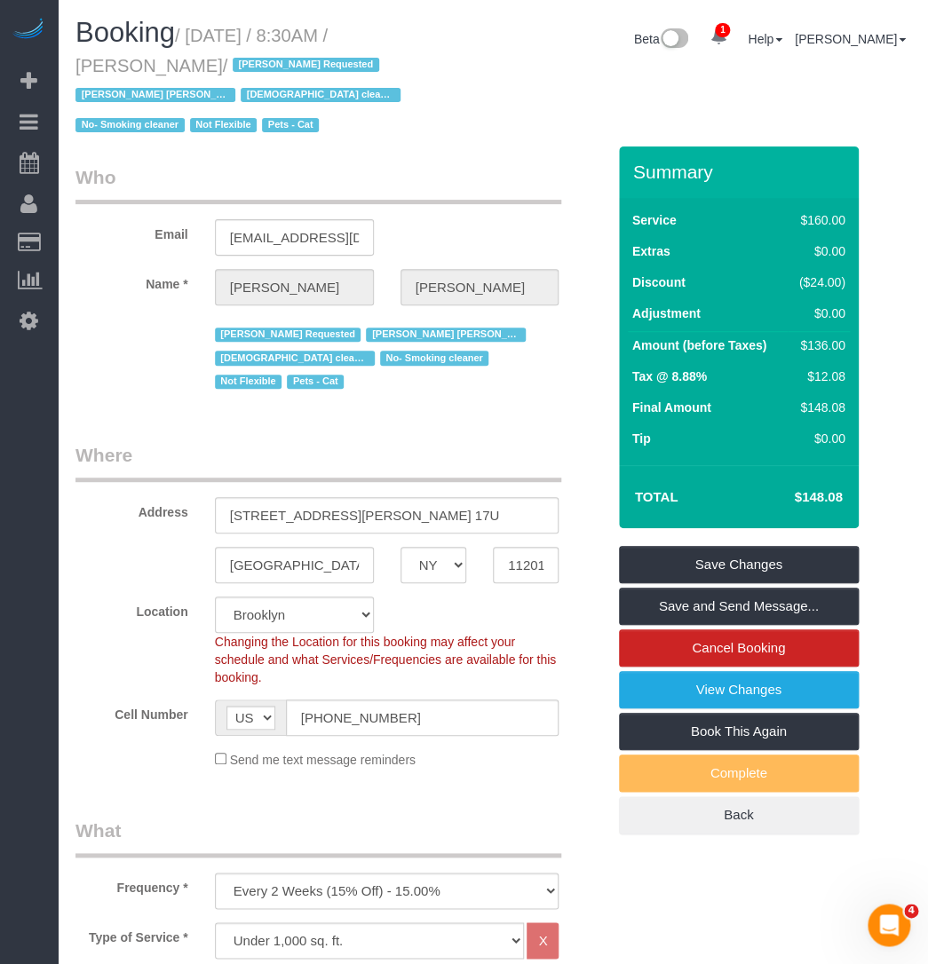
drag, startPoint x: 584, startPoint y: 250, endPoint x: 589, endPoint y: 240, distance: 10.7
click at [586, 243] on div "Email [EMAIL_ADDRESS][DOMAIN_NAME]" at bounding box center [340, 209] width 557 height 91
click at [754, 603] on link "Save and Send Message..." at bounding box center [739, 606] width 240 height 37
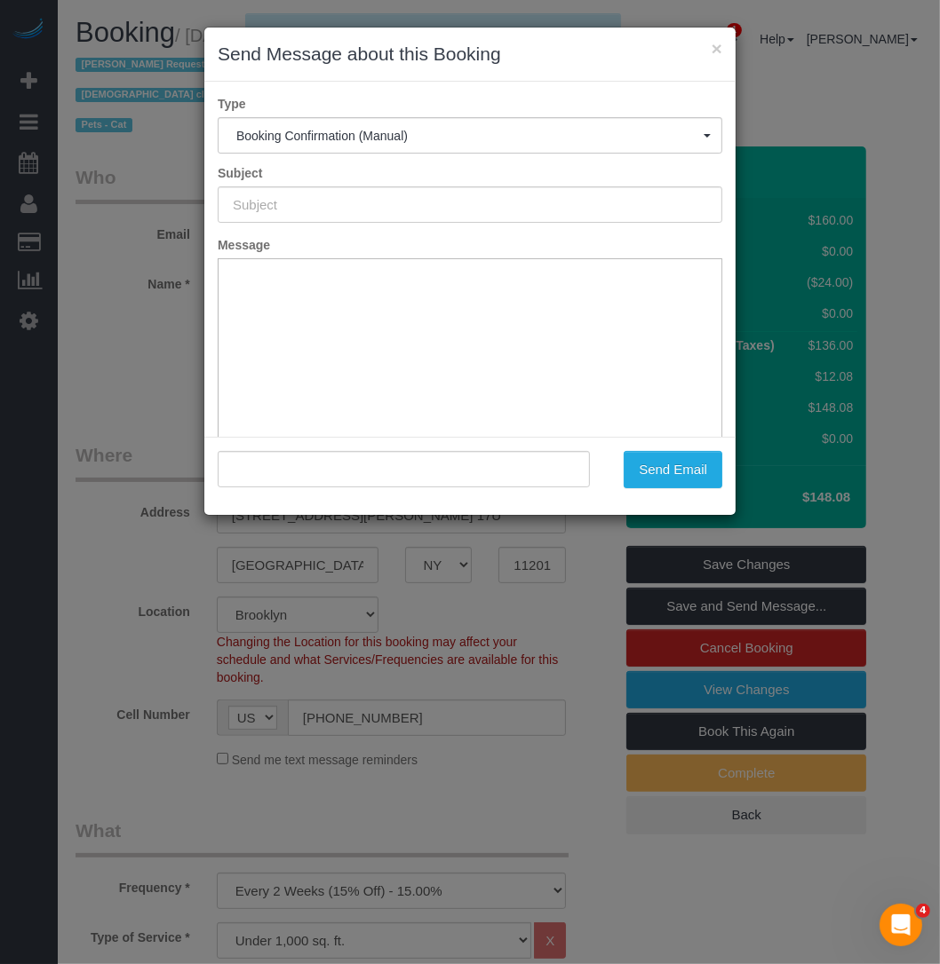
type input "Cleaning Confirmed for [DATE] 8:30am"
type input ""[PERSON_NAME]" <[EMAIL_ADDRESS][DOMAIN_NAME]>"
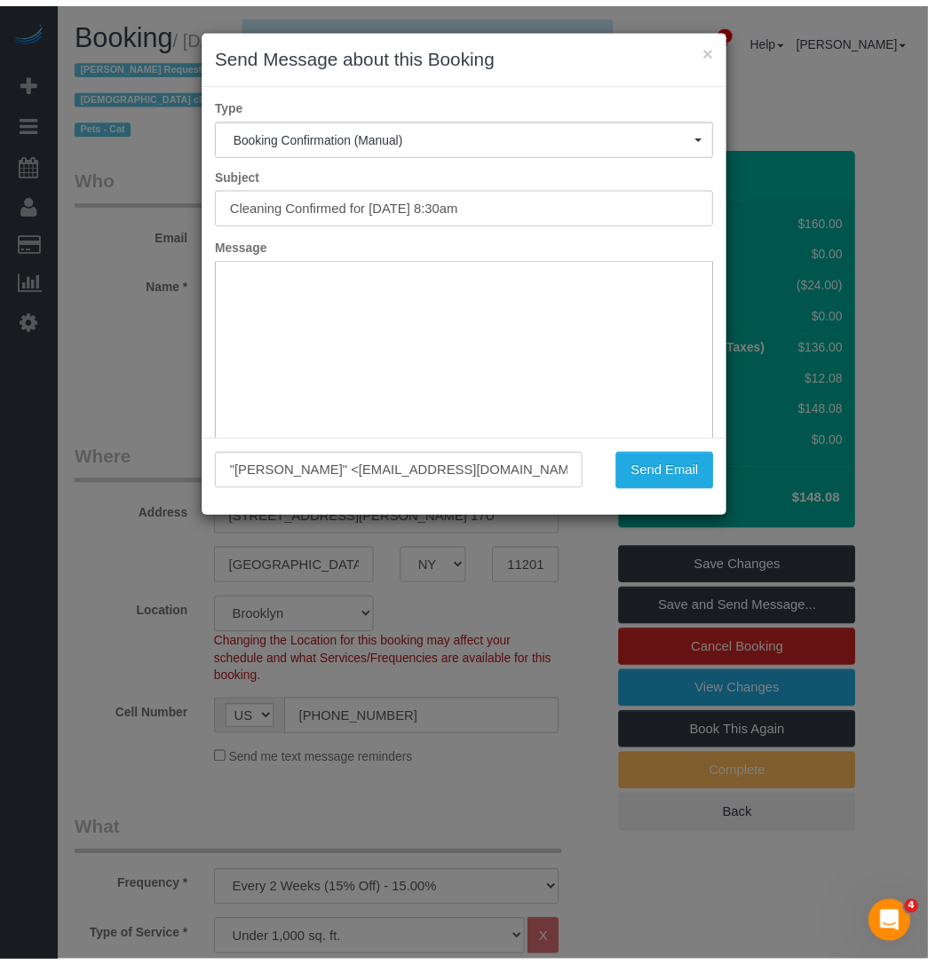
scroll to position [0, 0]
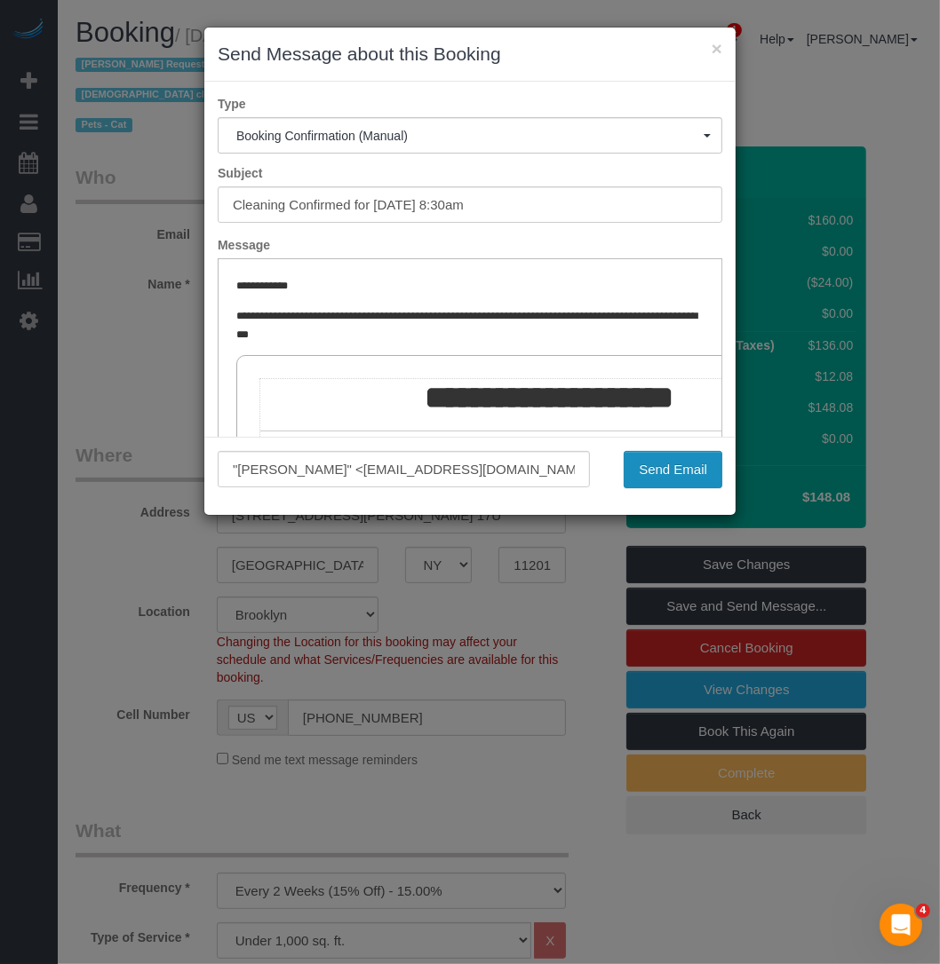
click at [653, 469] on button "Send Email" at bounding box center [672, 469] width 99 height 37
